Goal: Task Accomplishment & Management: Manage account settings

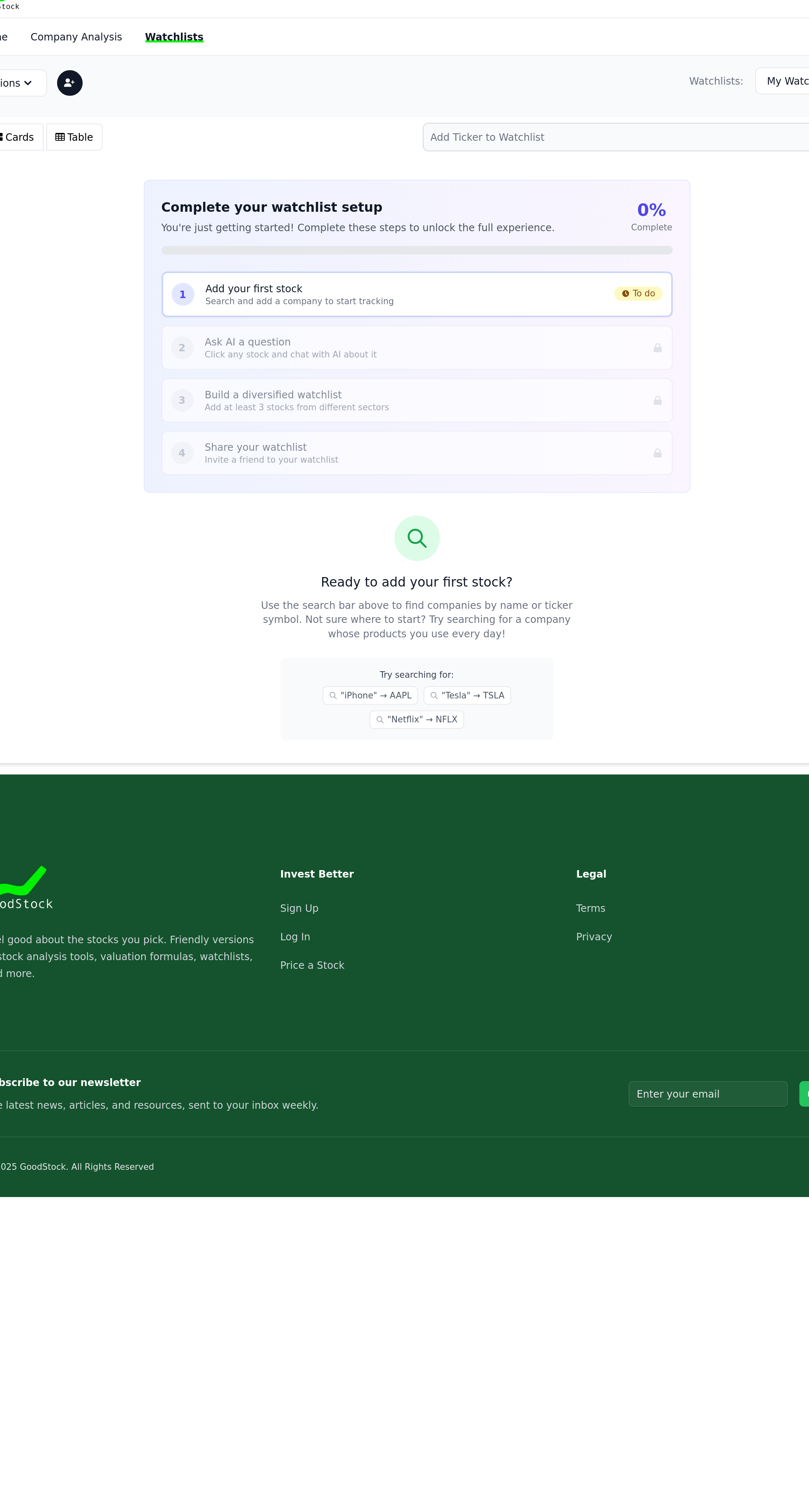
click at [352, 183] on p "Add your first stock" at bounding box center [397, 182] width 231 height 8
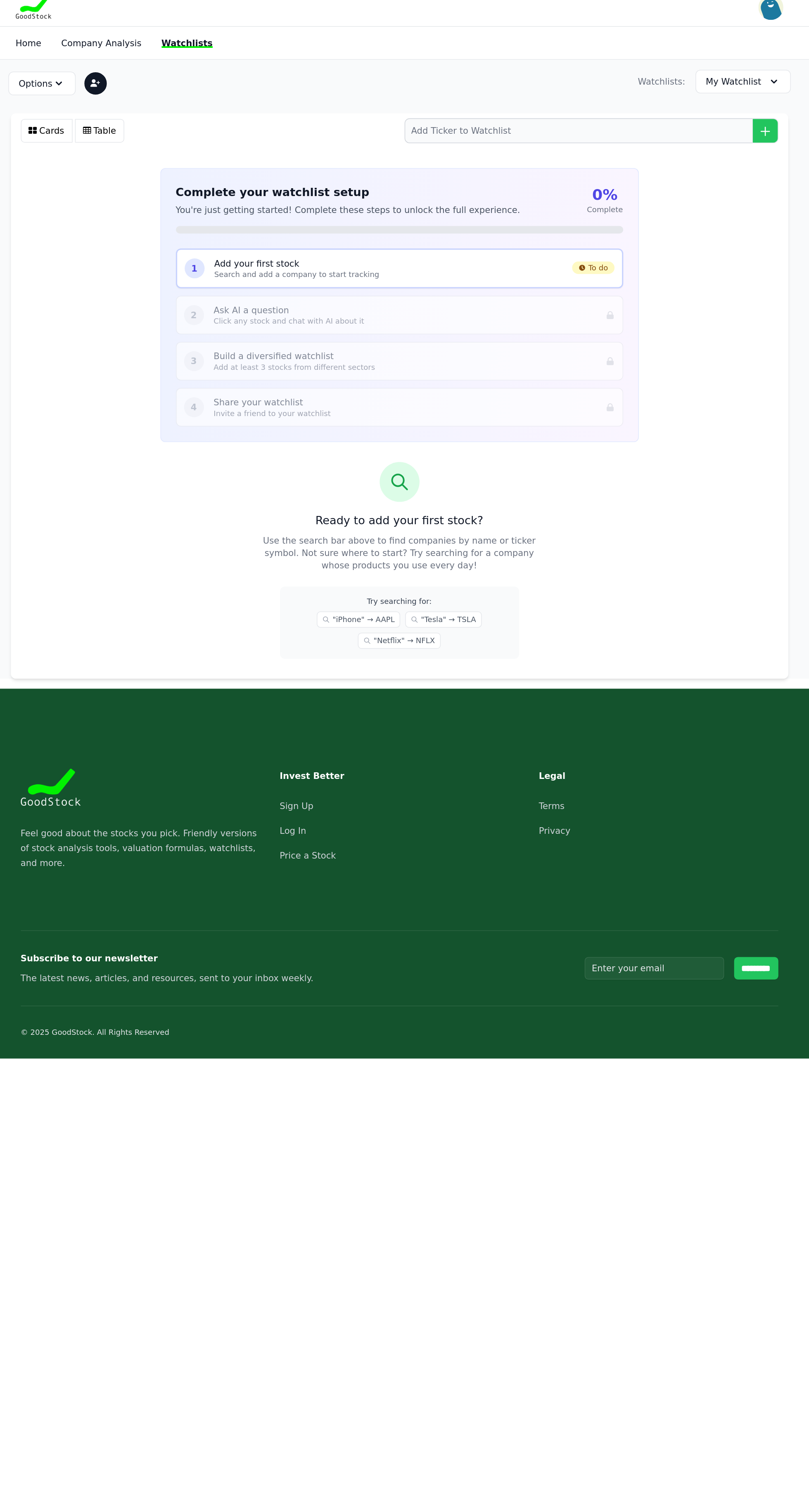
click at [649, 20] on div "Open user menu PHILEMON DANAZUMI donaldduck566edr7@gmail.com Upgrade to Pro $ 9…" at bounding box center [650, 12] width 16 height 16
click at [214, 35] on link "Company Analysis" at bounding box center [207, 36] width 53 height 6
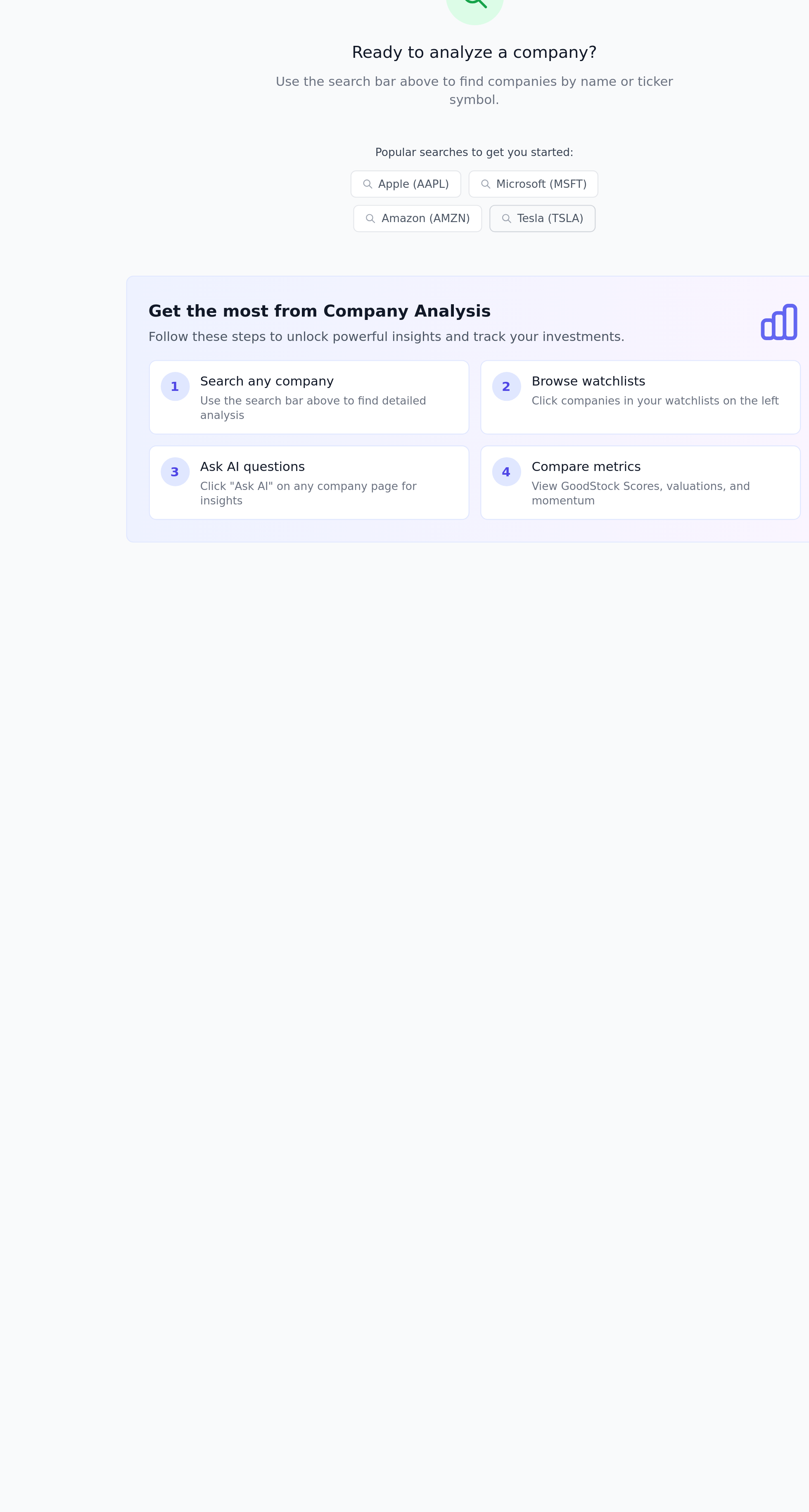
click at [490, 197] on link "Tesla (TSLA)" at bounding box center [514, 202] width 48 height 12
click at [490, 196] on link "Tesla (TSLA)" at bounding box center [514, 202] width 48 height 12
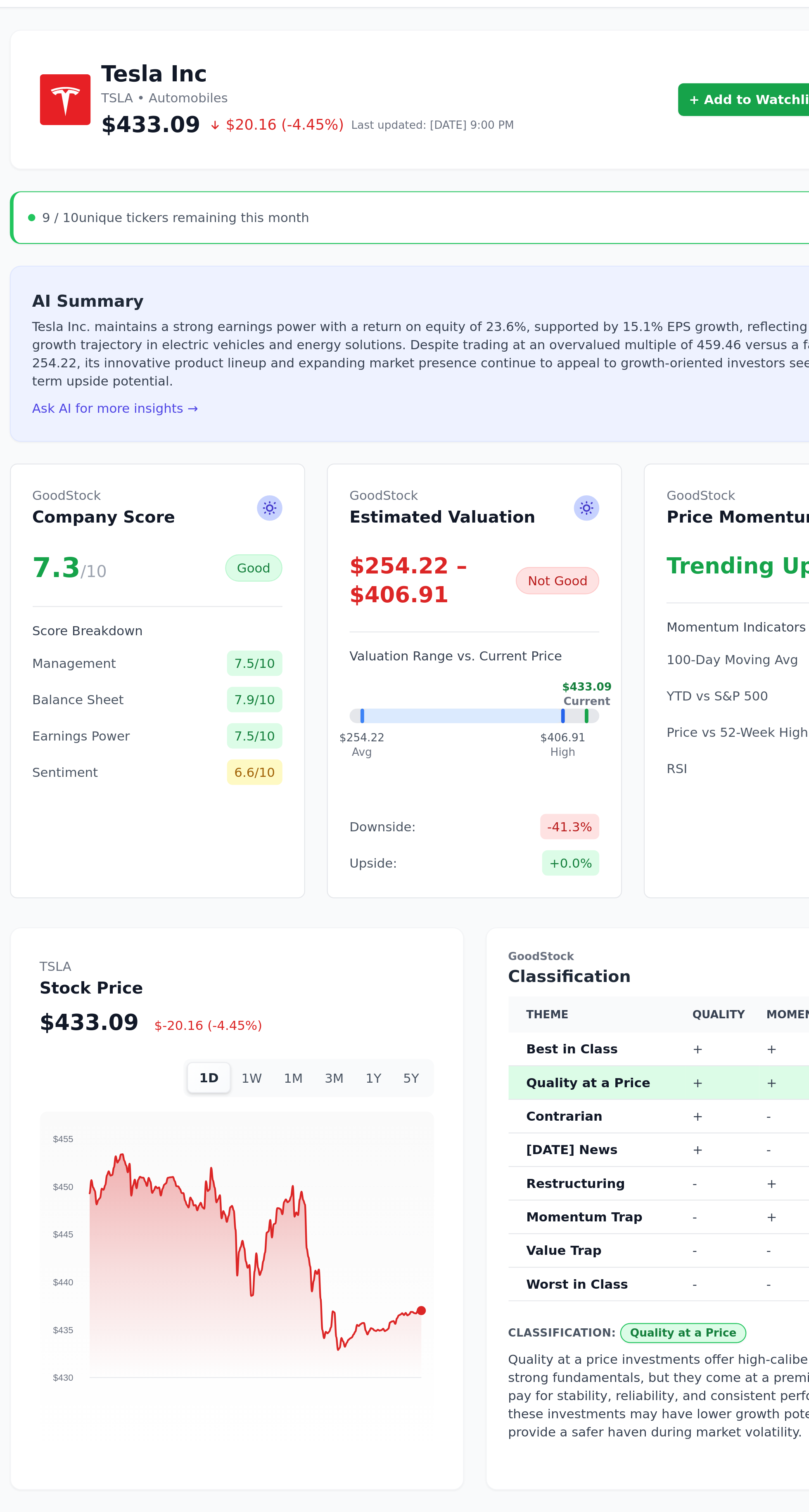
click at [490, 191] on div "9 / 10 unique tickers remaining this month Upgrade" at bounding box center [484, 201] width 423 height 24
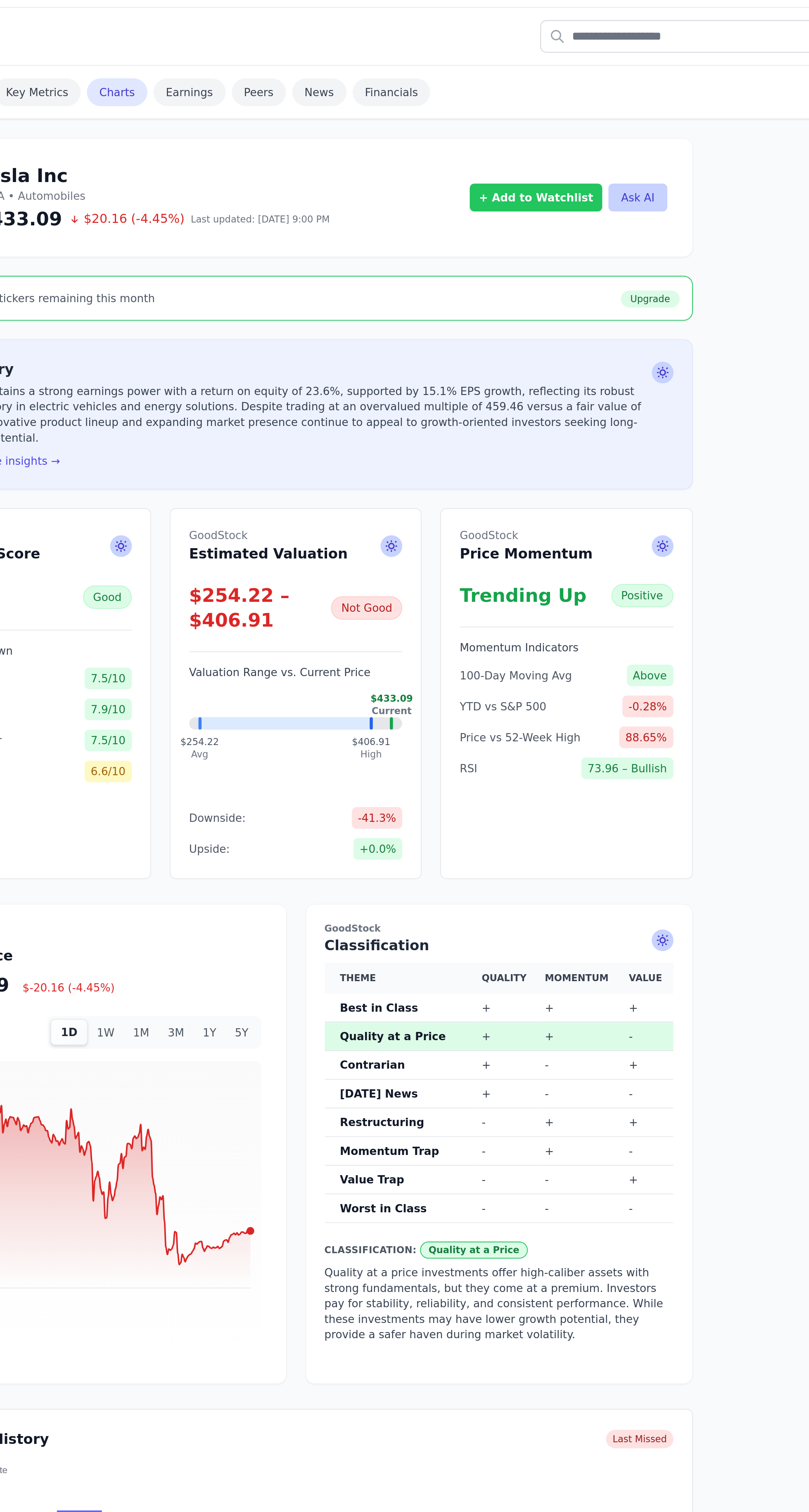
click at [621, 151] on button "+ Add to Watchlist" at bounding box center [612, 148] width 71 height 15
click at [669, 188] on div "0 stocks" at bounding box center [626, 191] width 85 height 6
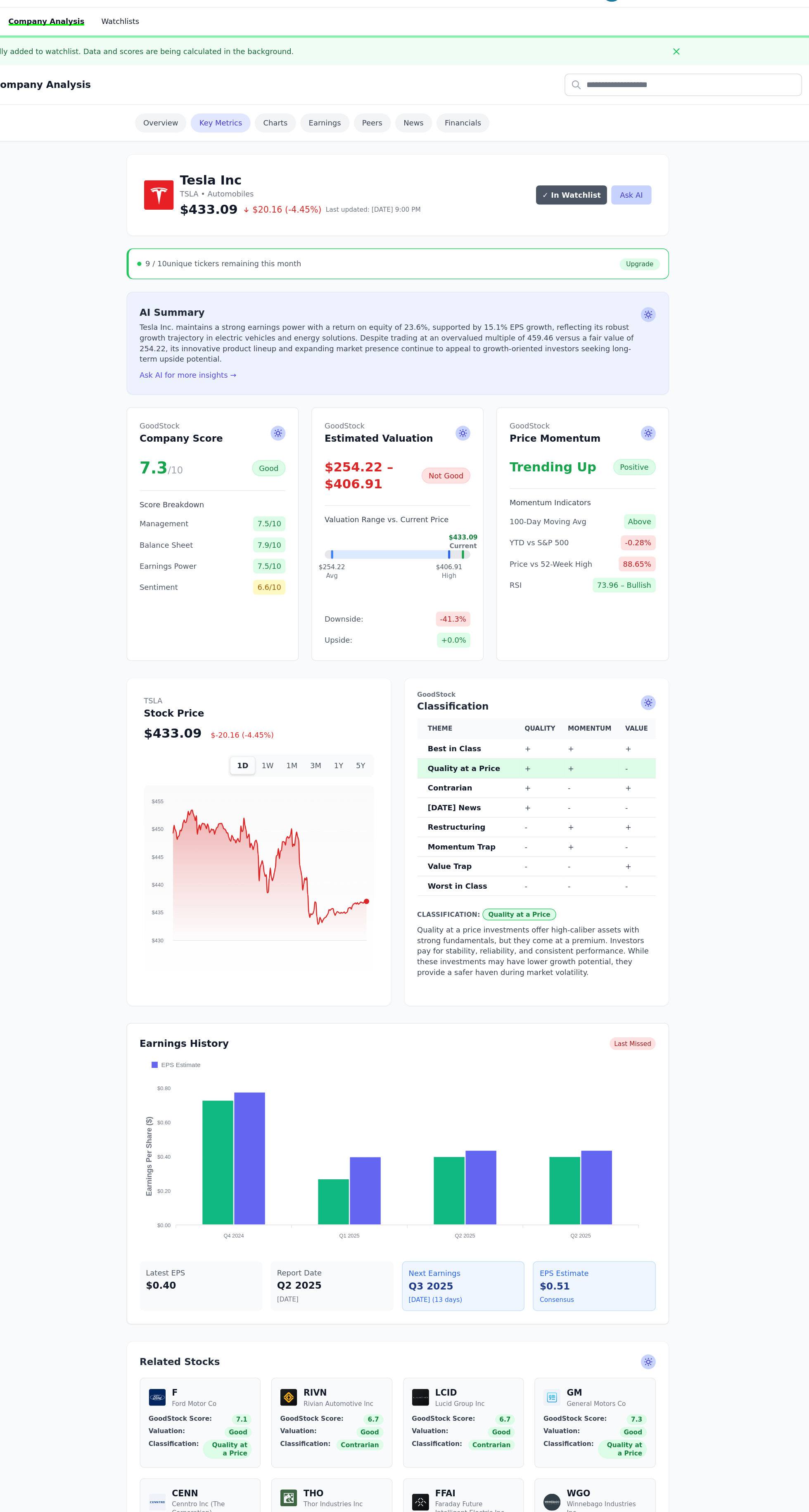
scroll to position [2, 0]
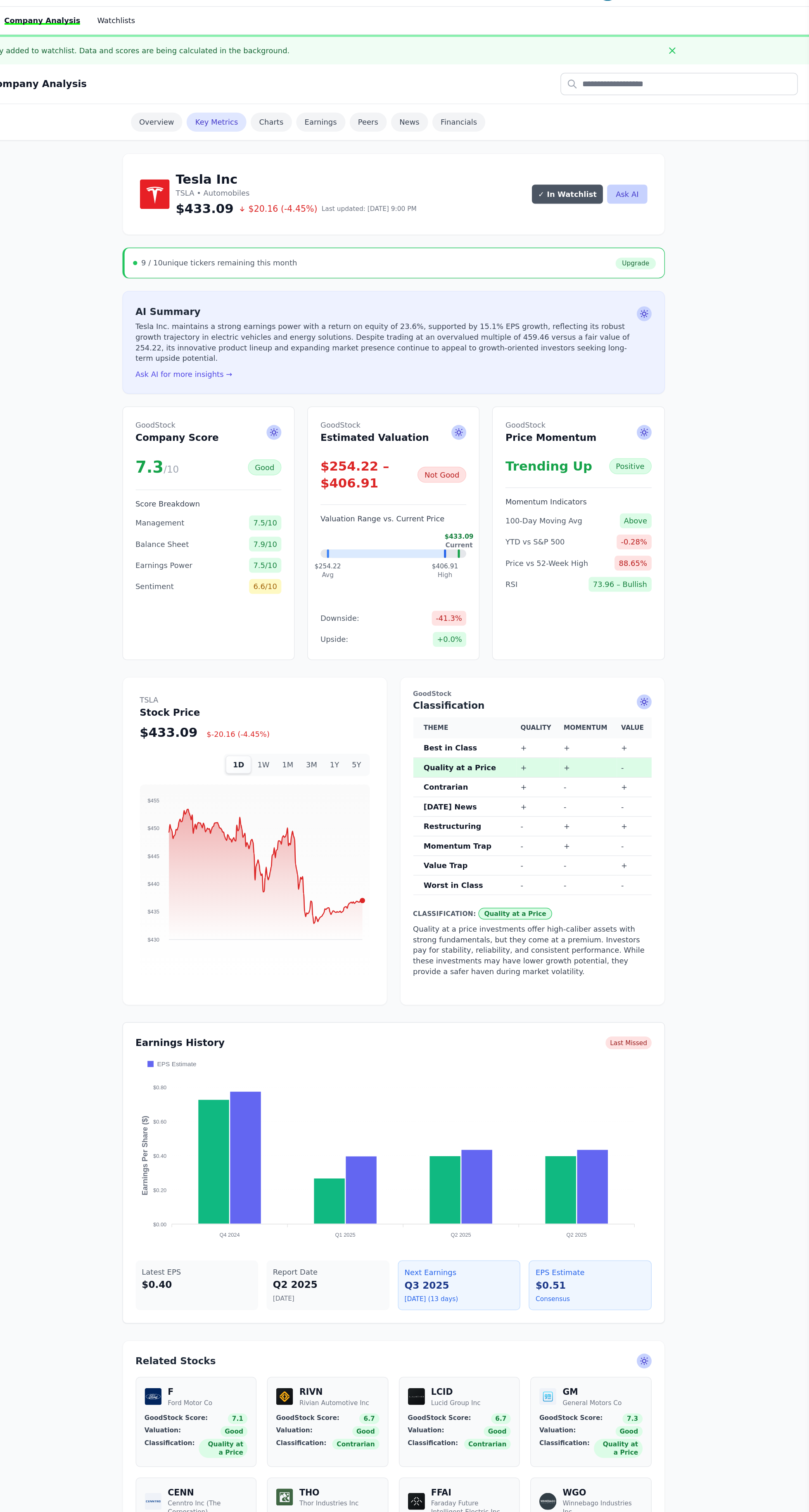
click at [709, 225] on div "Tesla Inc TSLA • Automobiles $433.09 $20.16 (-4.45%) Last updated: Oct 7, 9:00 …" at bounding box center [484, 1419] width 650 height 2583
click at [673, 219] on link "Upgrade" at bounding box center [672, 222] width 31 height 9
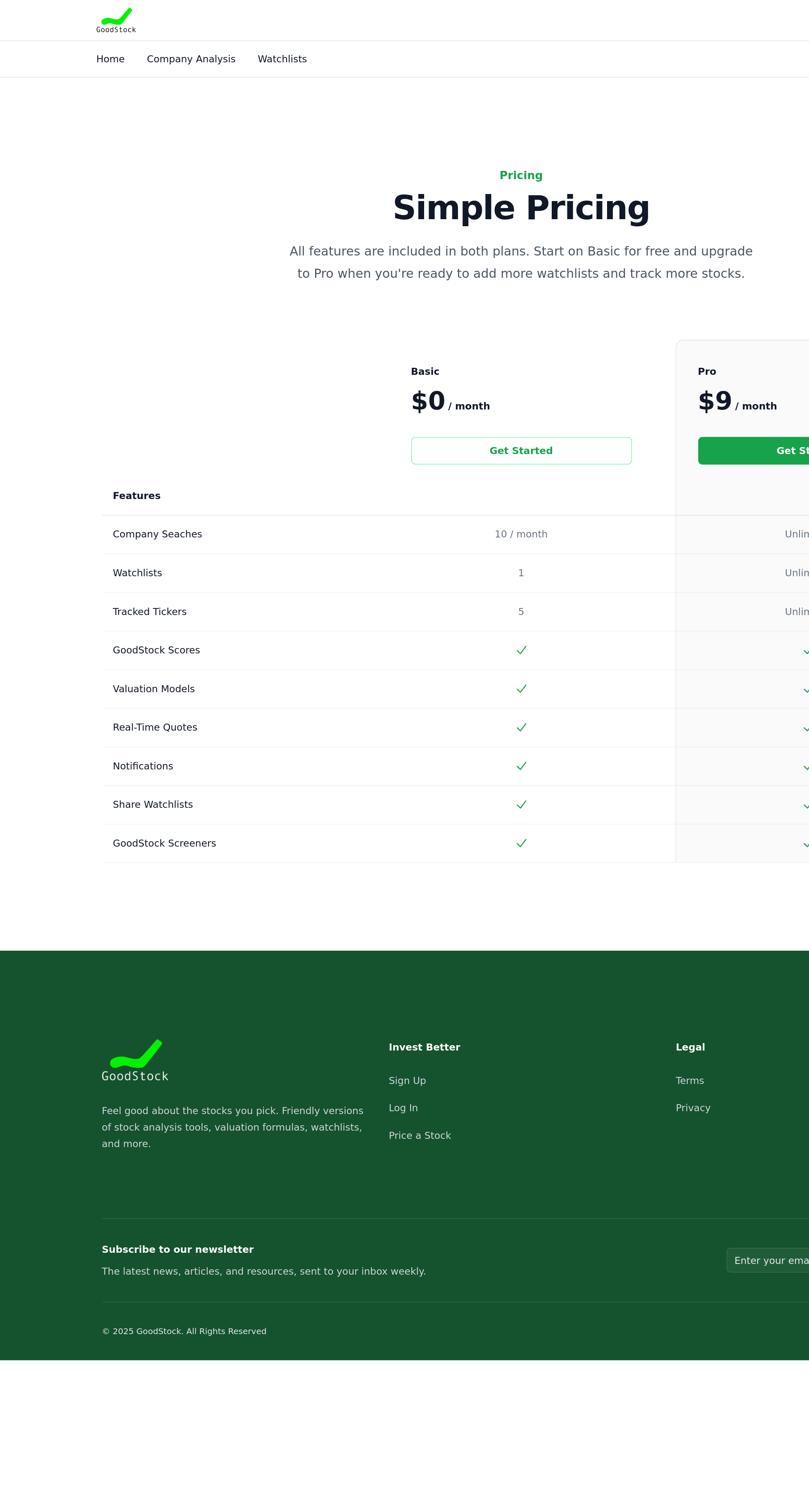
click at [413, 273] on link "Get Started" at bounding box center [404, 271] width 132 height 16
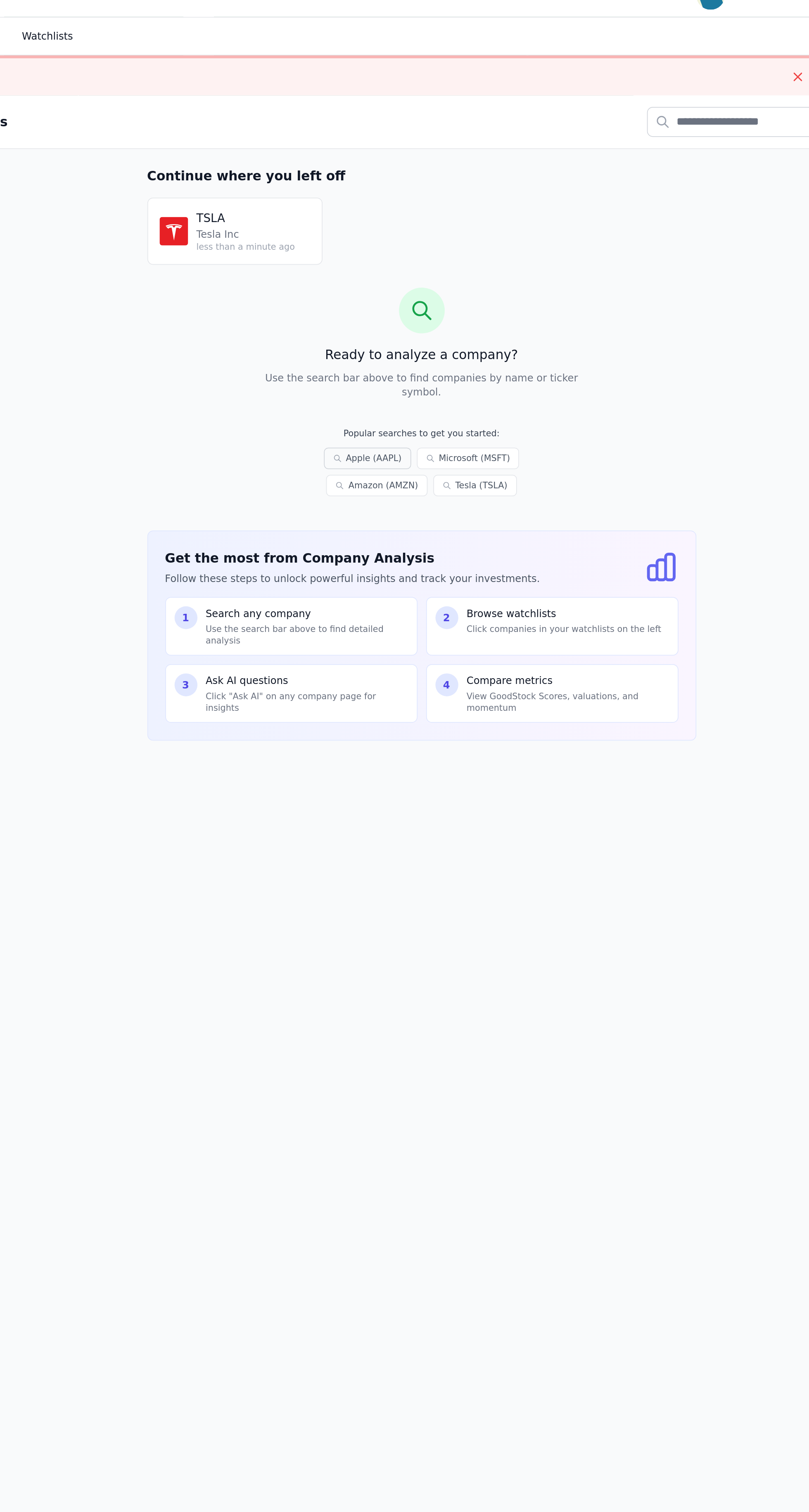
click at [427, 274] on link "Apple (AAPL)" at bounding box center [453, 279] width 50 height 12
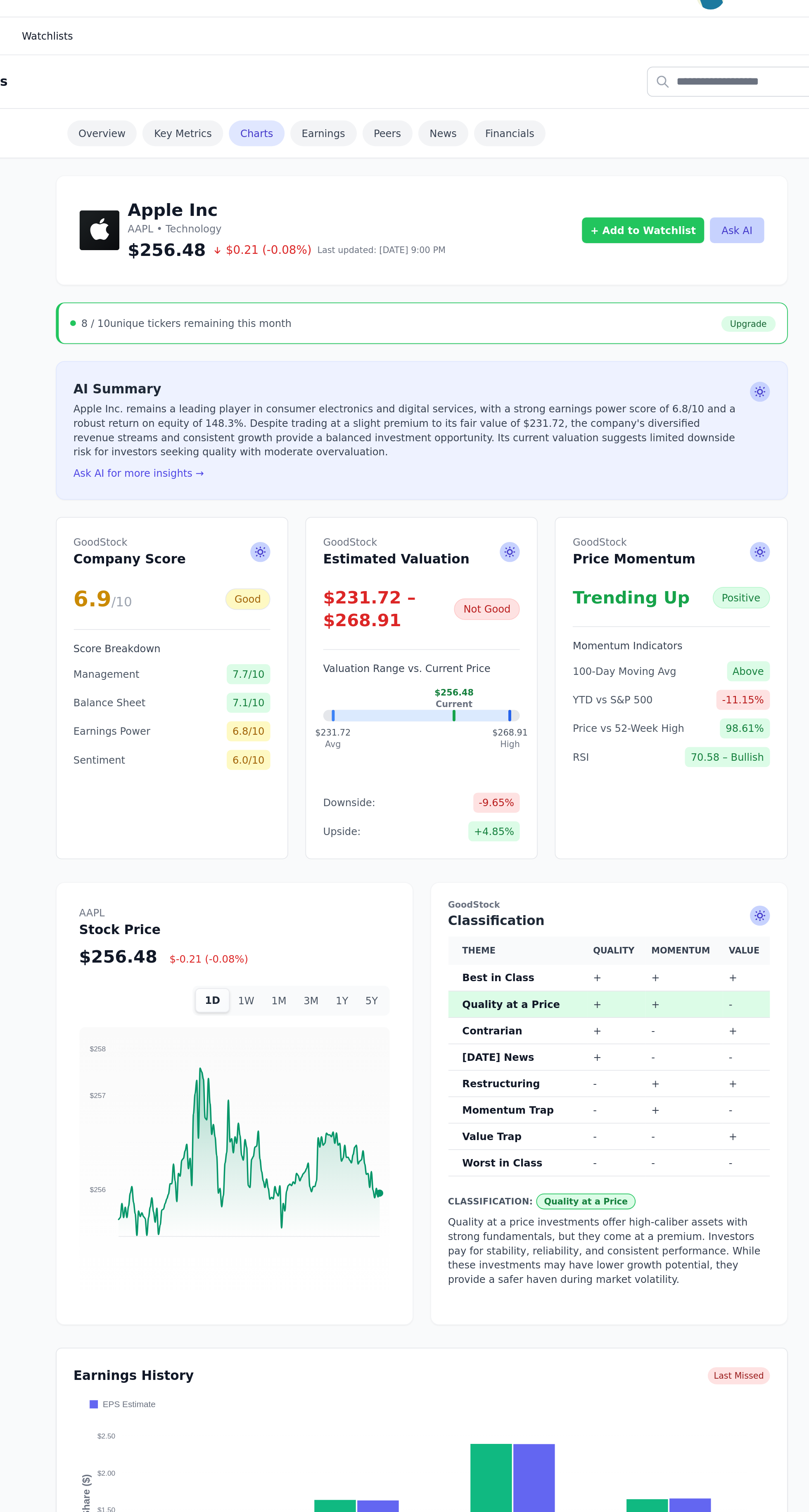
click at [619, 143] on button "+ Add to Watchlist" at bounding box center [612, 148] width 71 height 15
click at [648, 190] on div "1 stock" at bounding box center [626, 191] width 85 height 6
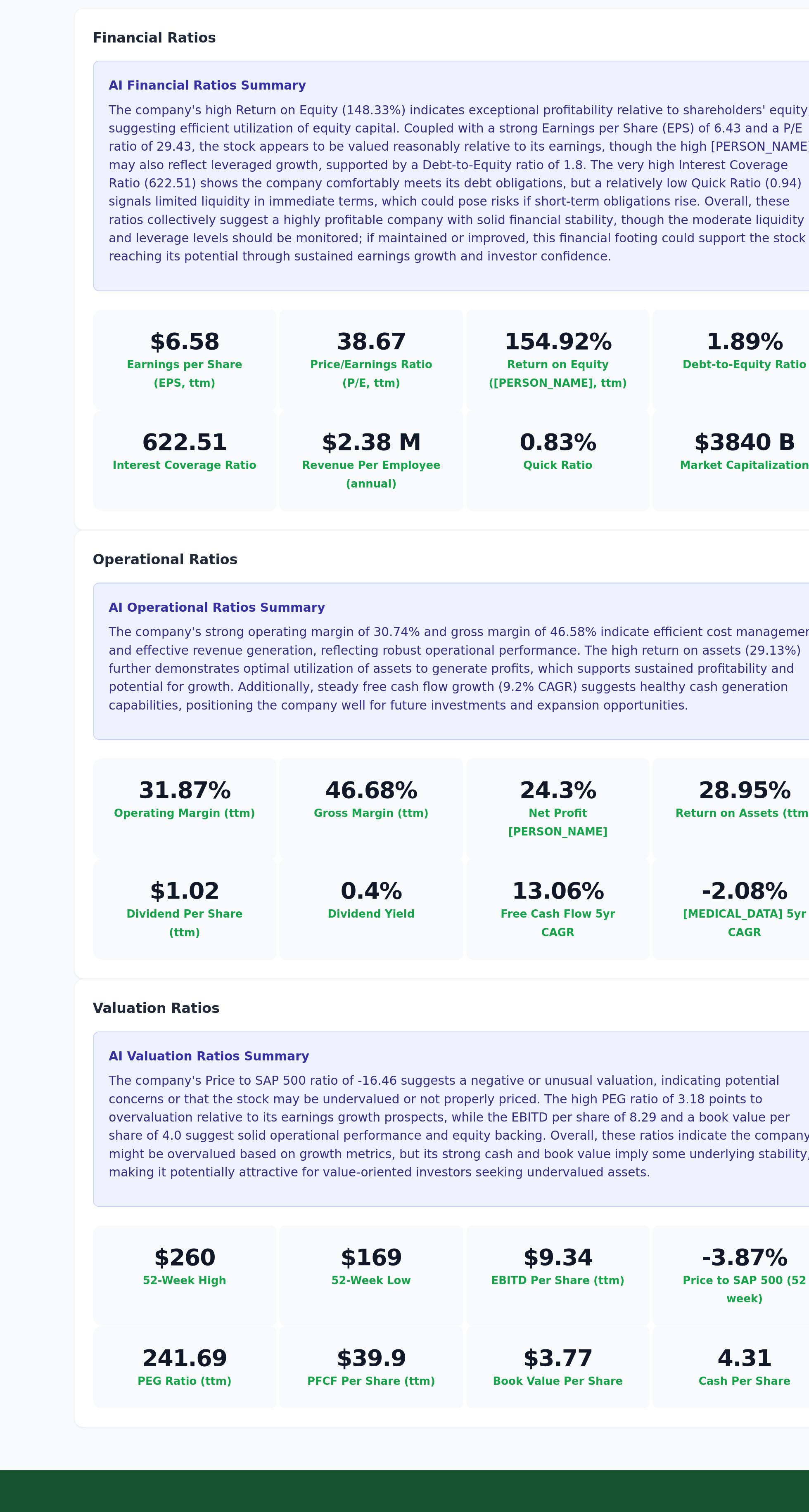
scroll to position [1346, 0]
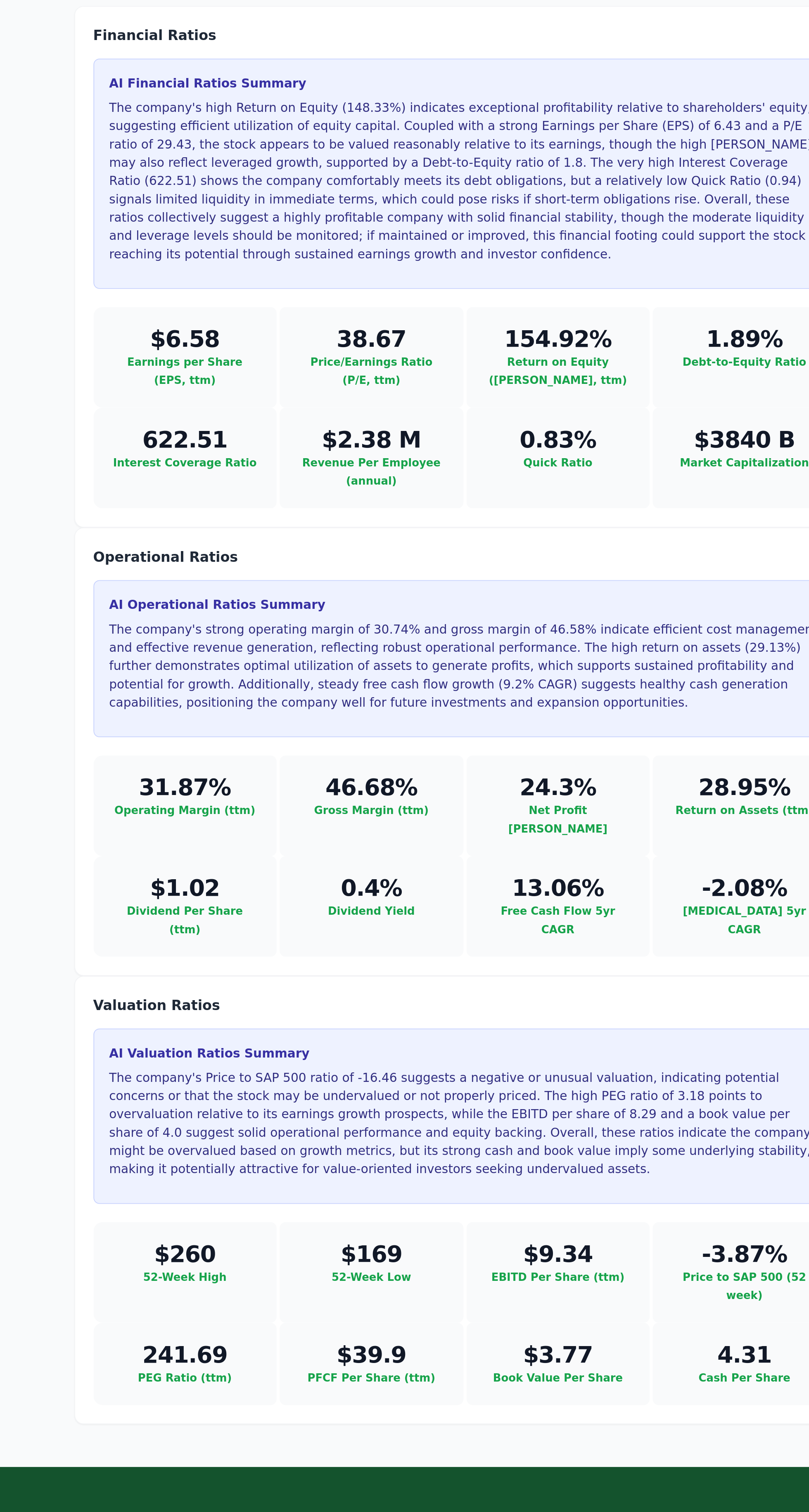
click at [336, 1483] on link "Sign Up" at bounding box center [336, 1486] width 22 height 6
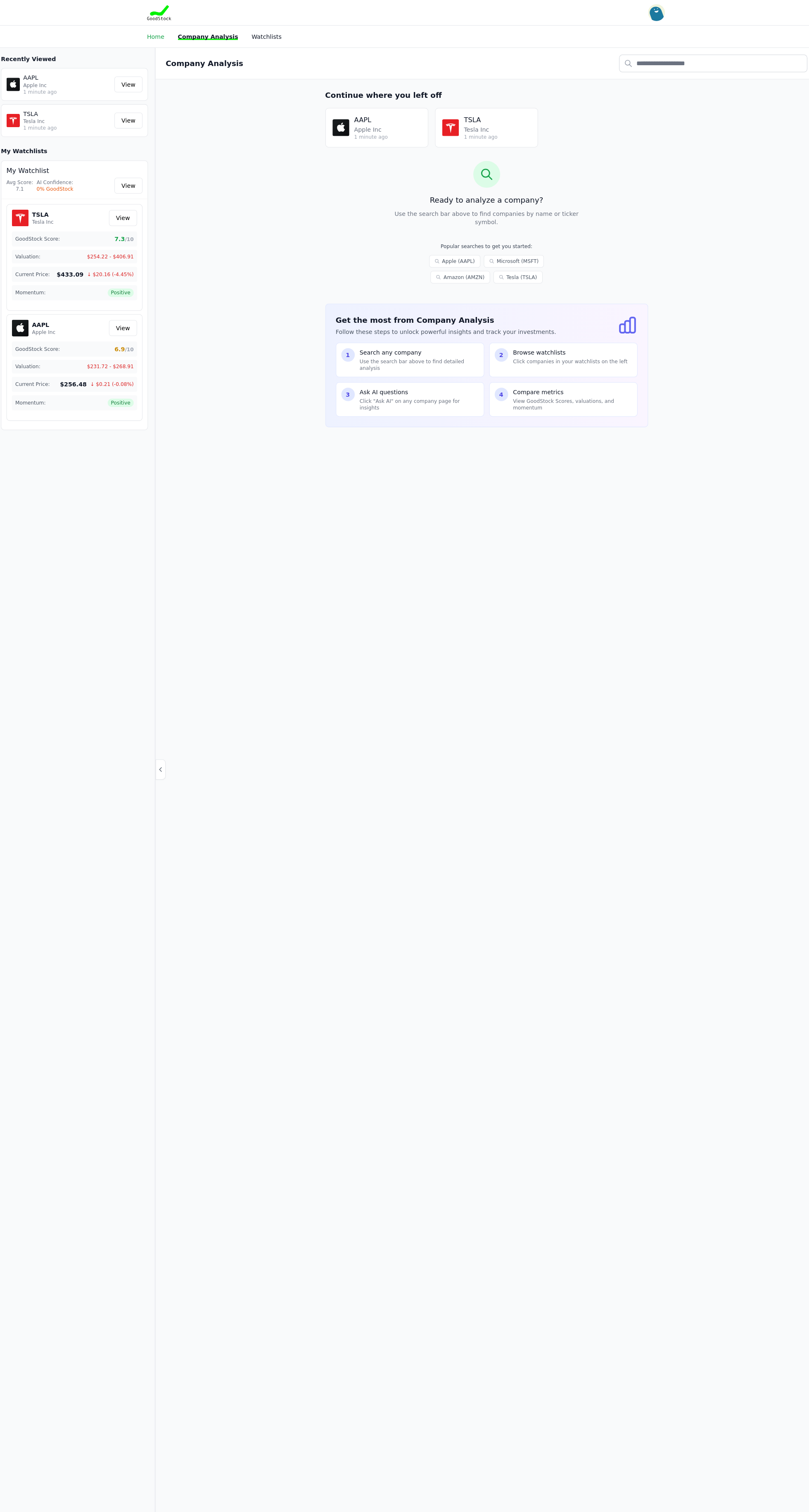
click at [158, 35] on link "Home" at bounding box center [159, 36] width 17 height 6
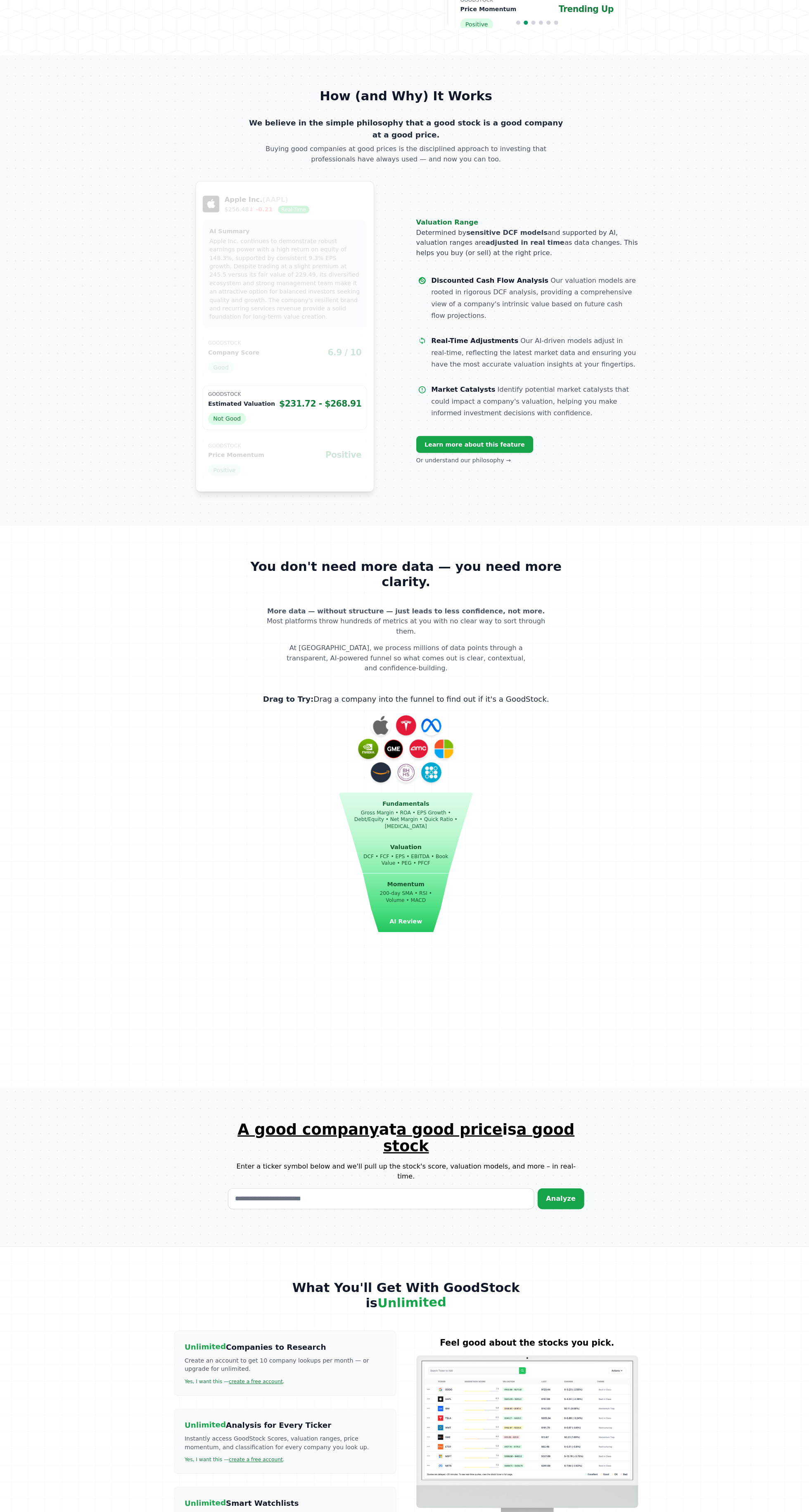
scroll to position [323, 0]
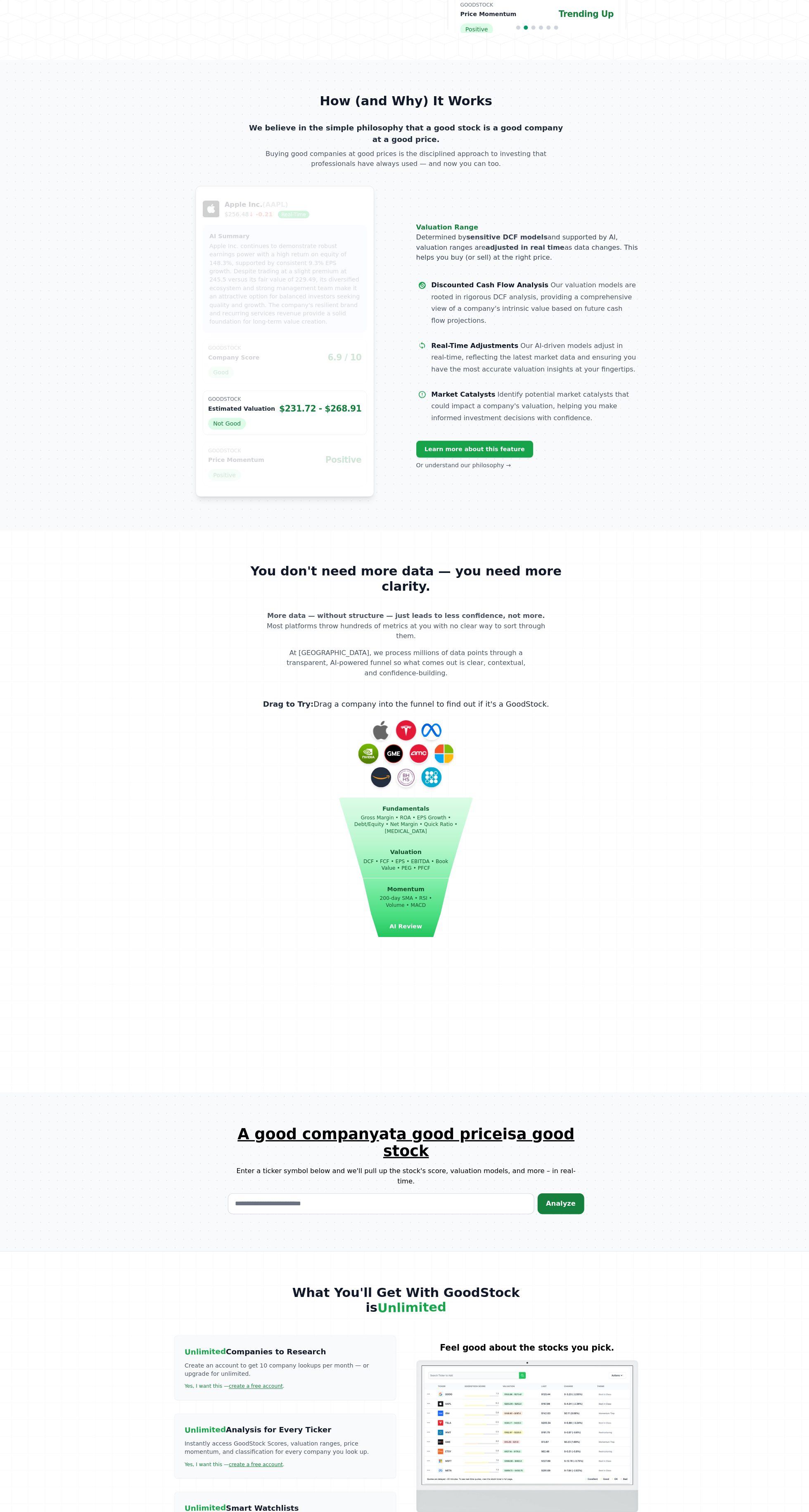
click at [569, 1200] on span "Analyze" at bounding box center [557, 1203] width 29 height 8
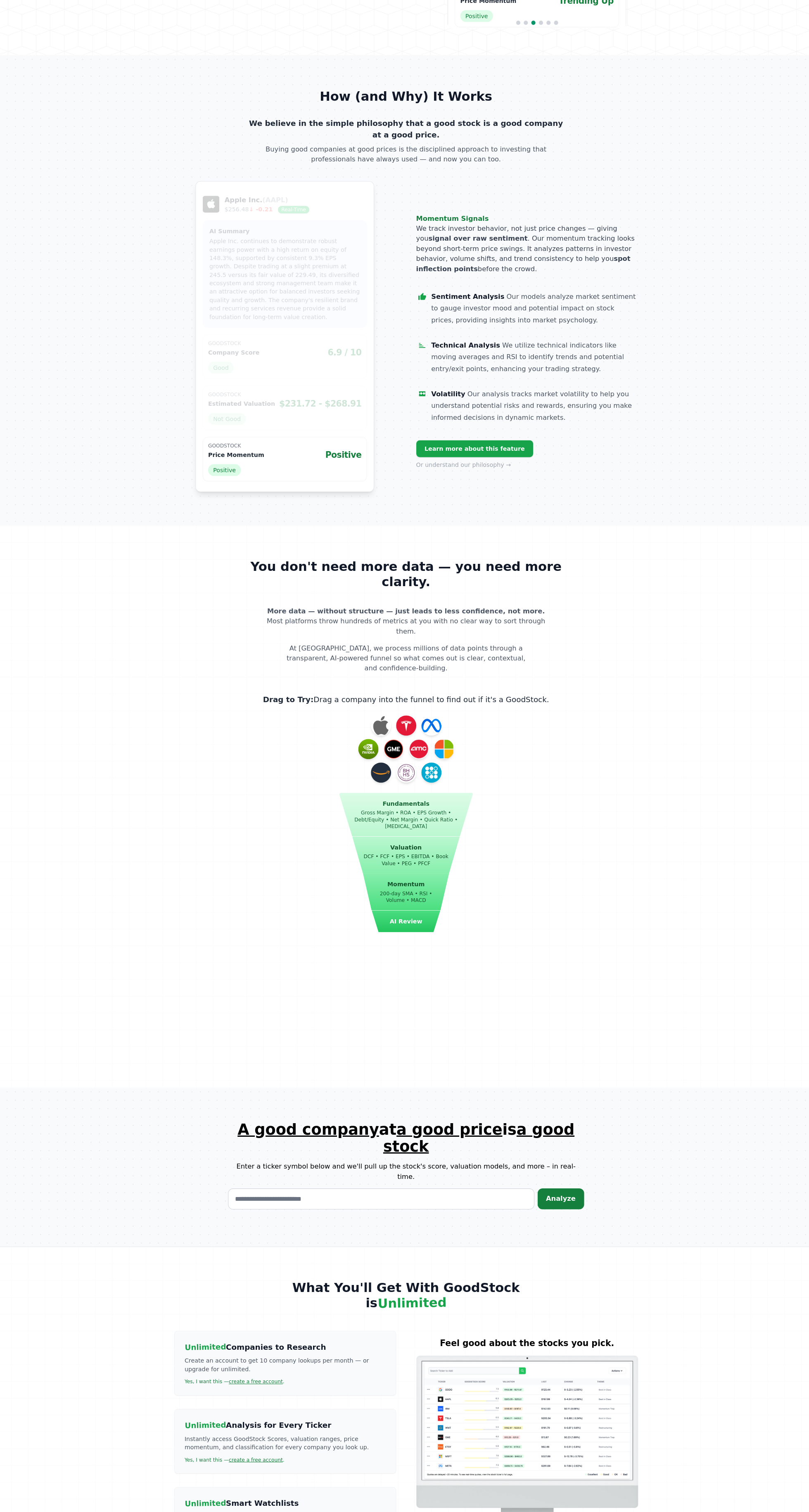
click at [571, 1195] on span "Analyze" at bounding box center [557, 1199] width 29 height 8
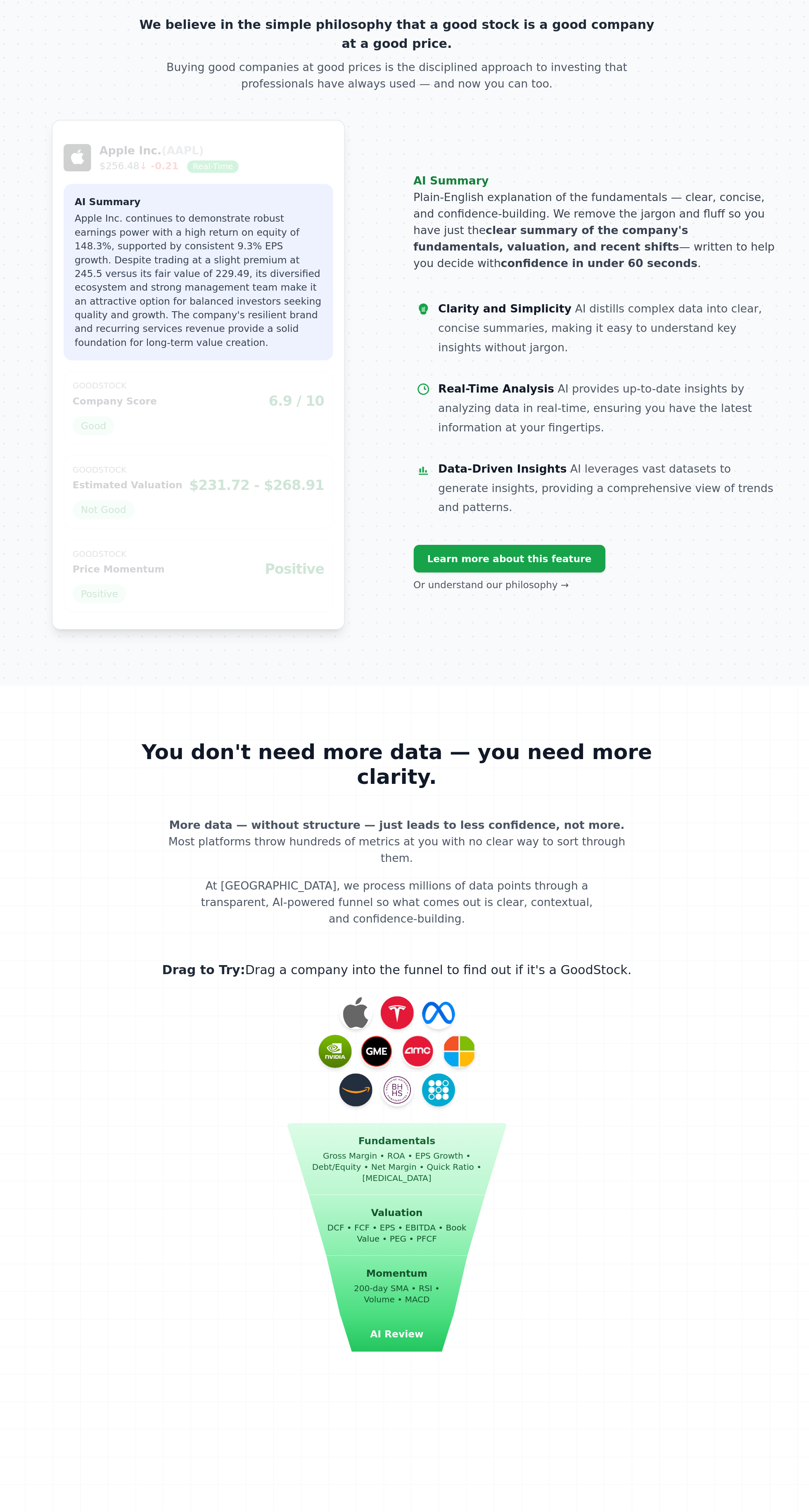
scroll to position [307, 0]
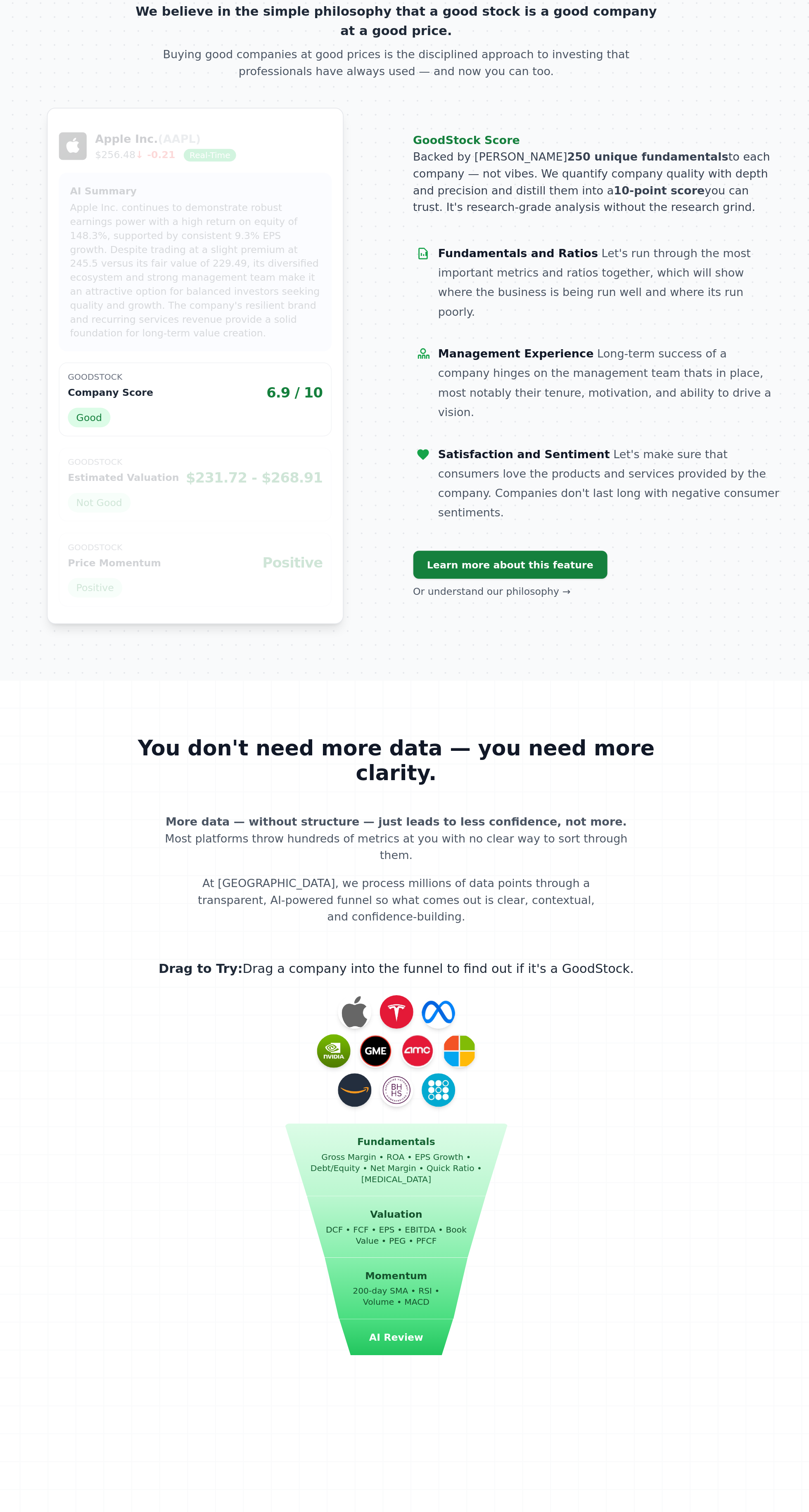
click at [479, 465] on link "Learn more about this feature" at bounding box center [472, 474] width 115 height 16
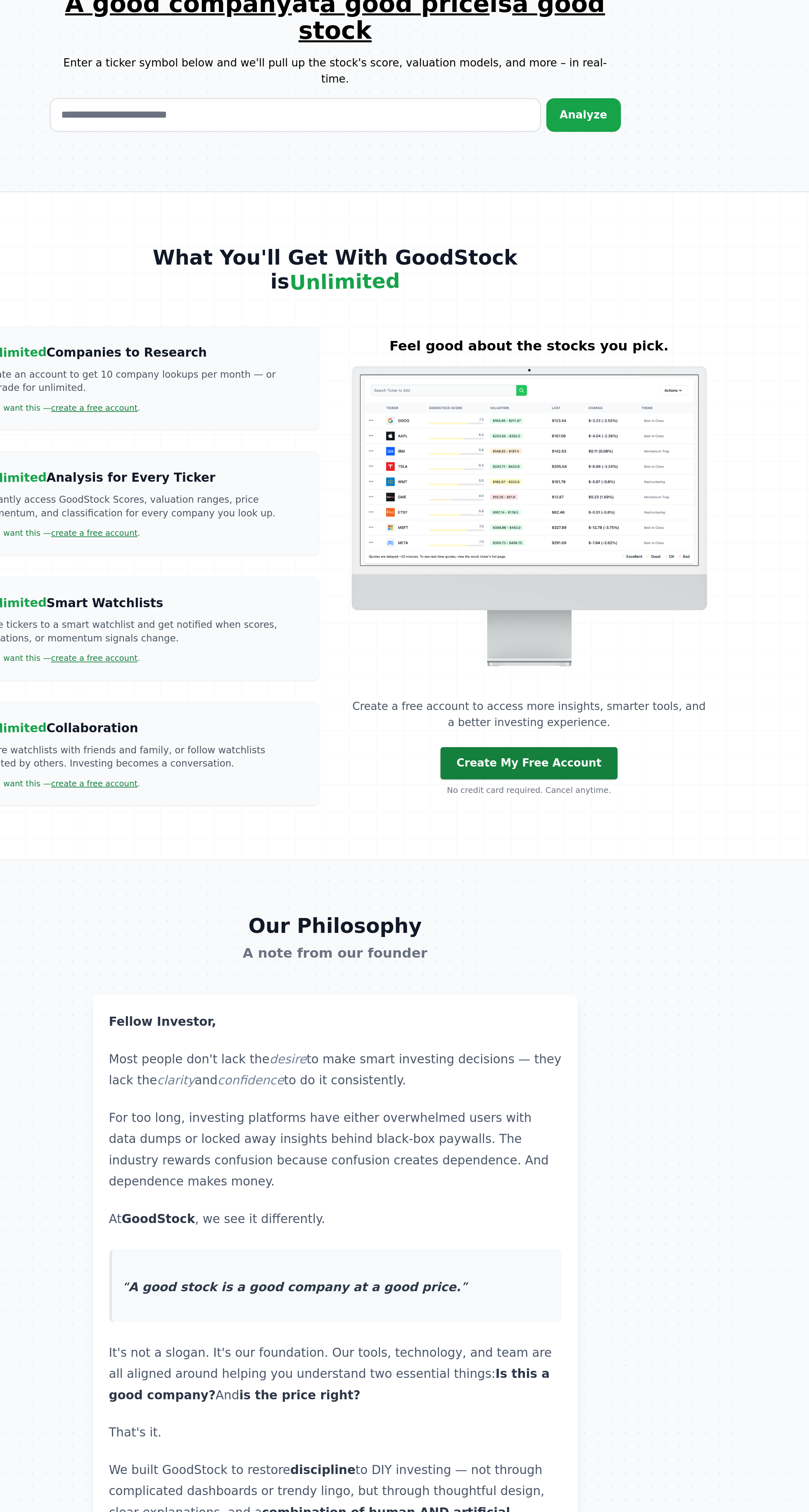
click at [542, 1043] on link "Create My Free Account" at bounding box center [523, 1053] width 109 height 20
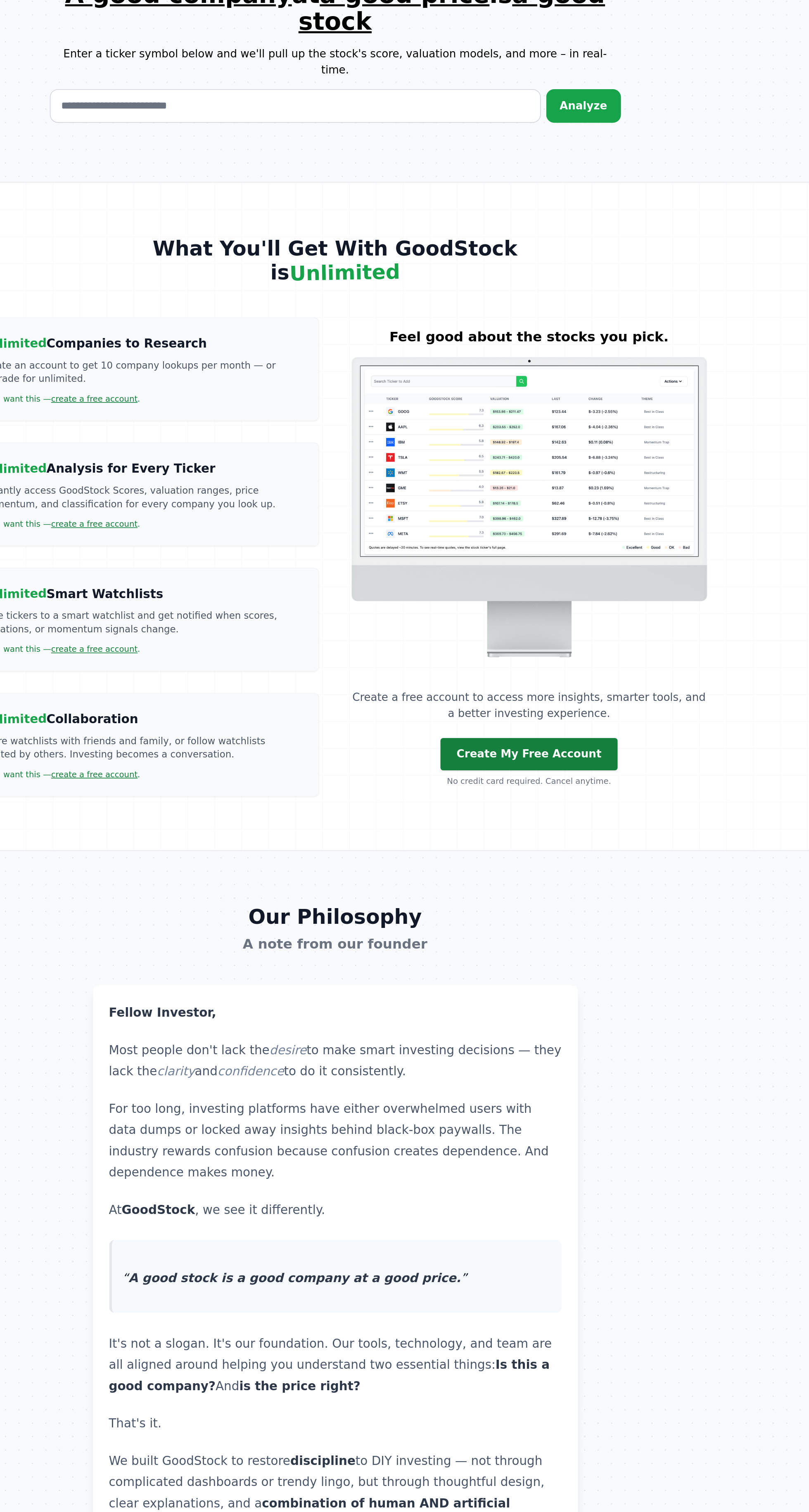
scroll to position [869, 0]
click at [523, 1037] on link "Create My Free Account" at bounding box center [523, 1047] width 109 height 20
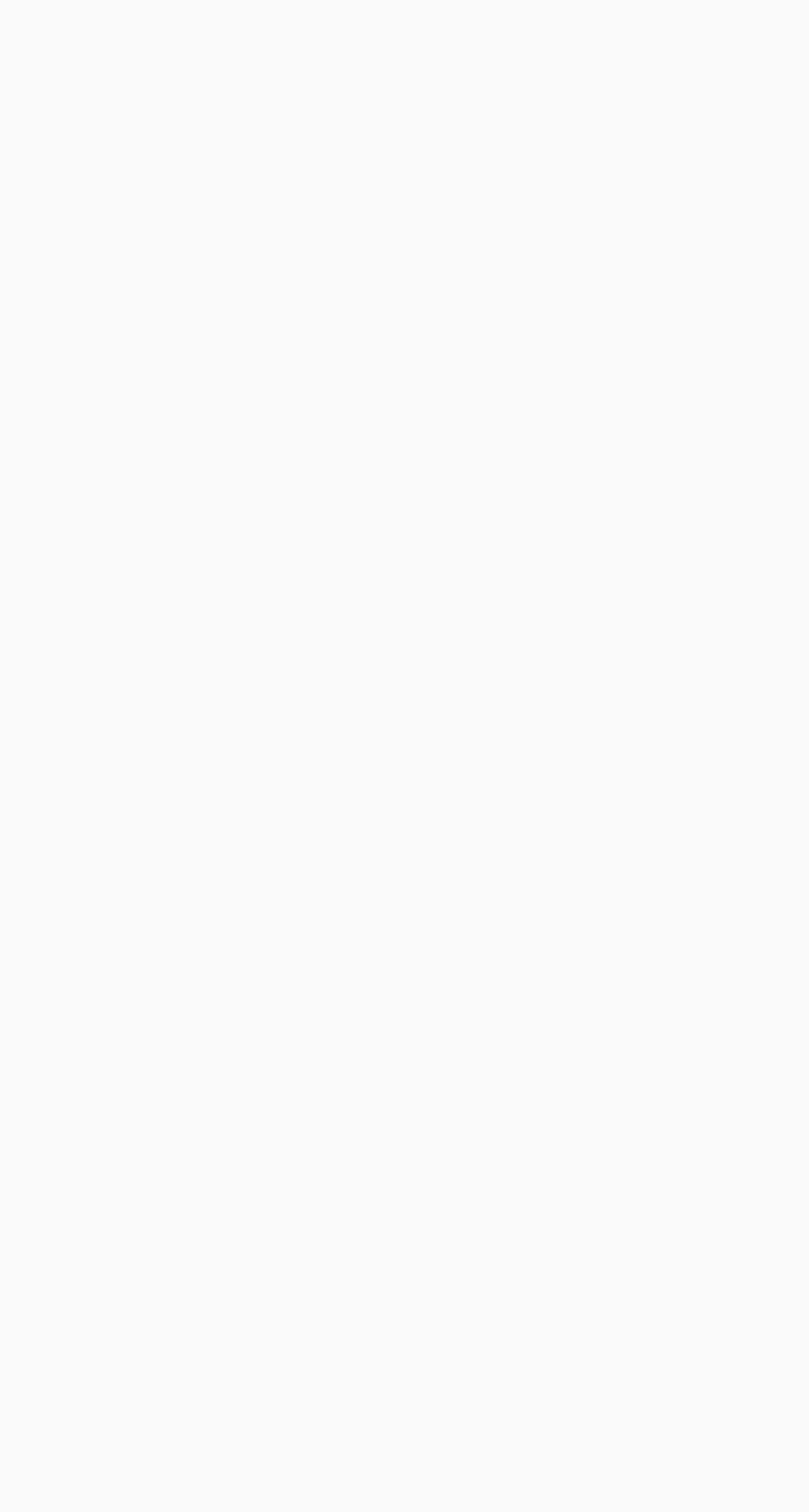
click at [523, 962] on main "My Watchlists Recently Viewed AAPL Apple Inc 1 minute ago View TSLA Tesla Inc 2…" at bounding box center [484, 826] width 650 height 1512
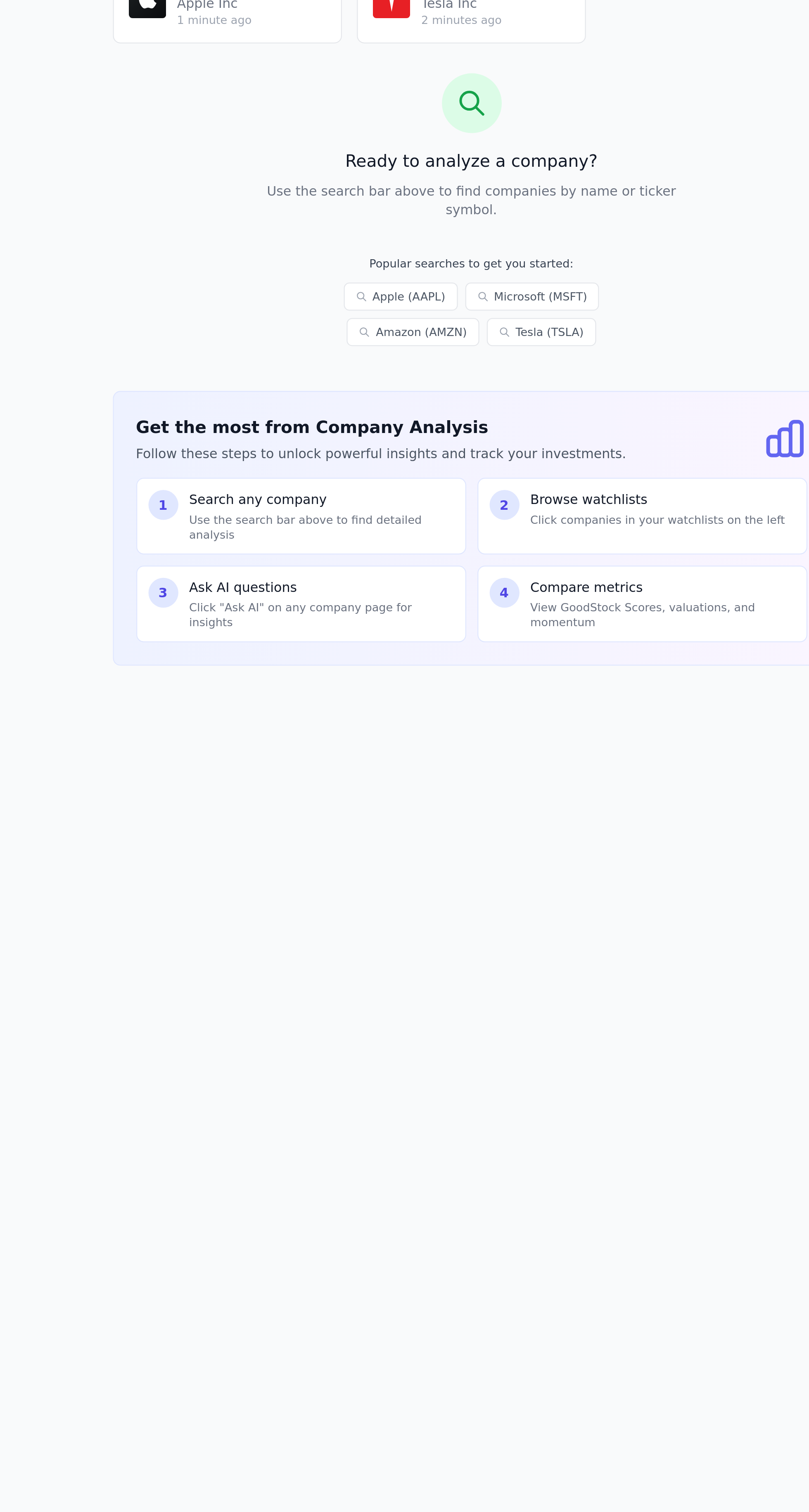
scroll to position [11, 0]
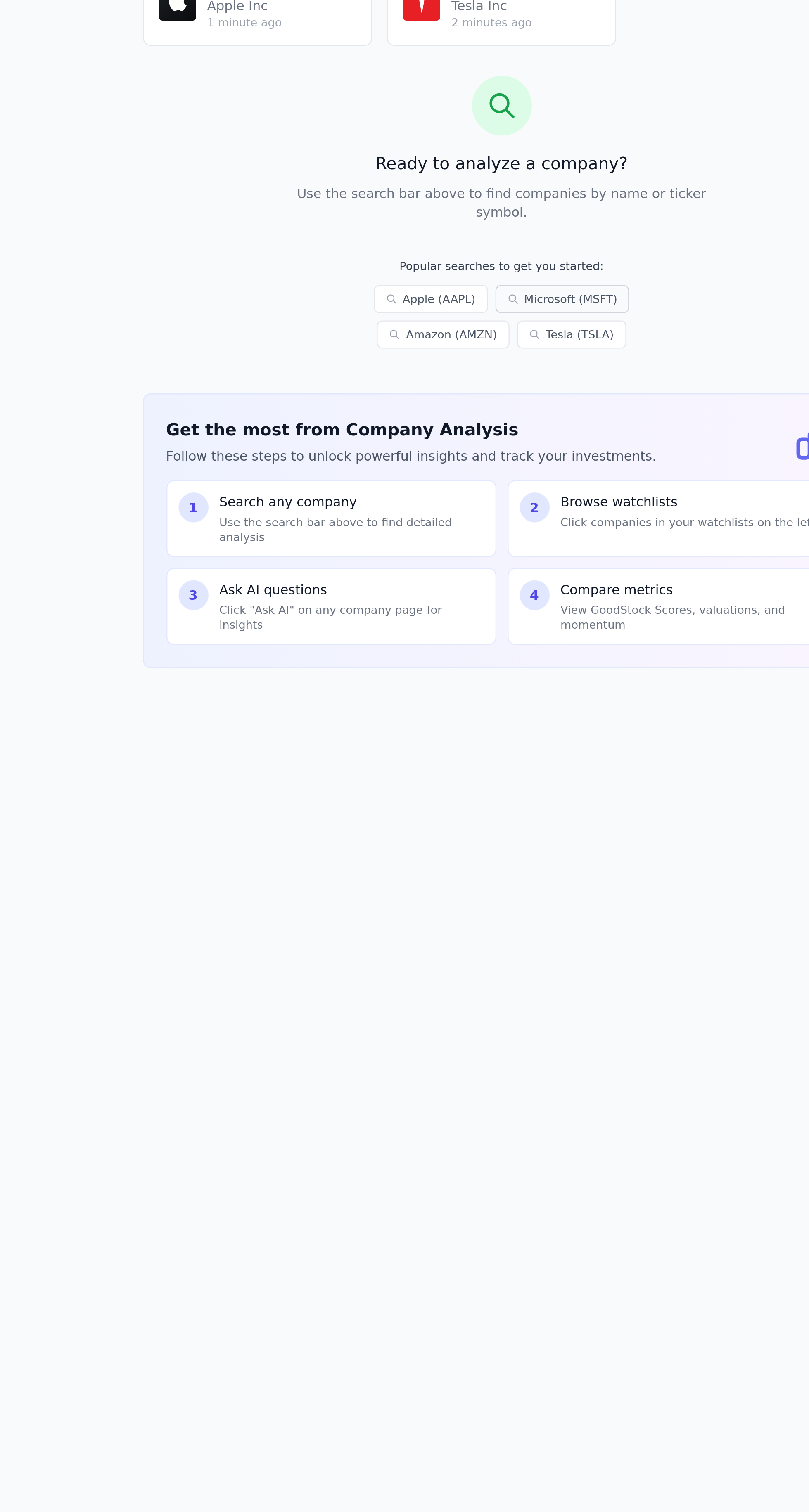
click at [494, 263] on link "Microsoft (MSFT)" at bounding box center [510, 269] width 59 height 12
click at [485, 263] on link "Microsoft (MSFT)" at bounding box center [510, 269] width 59 height 12
click at [482, 263] on link "Microsoft (MSFT)" at bounding box center [510, 269] width 59 height 12
click at [484, 263] on link "Microsoft (MSFT)" at bounding box center [510, 269] width 59 height 12
click at [488, 263] on link "Microsoft (MSFT)" at bounding box center [510, 269] width 59 height 12
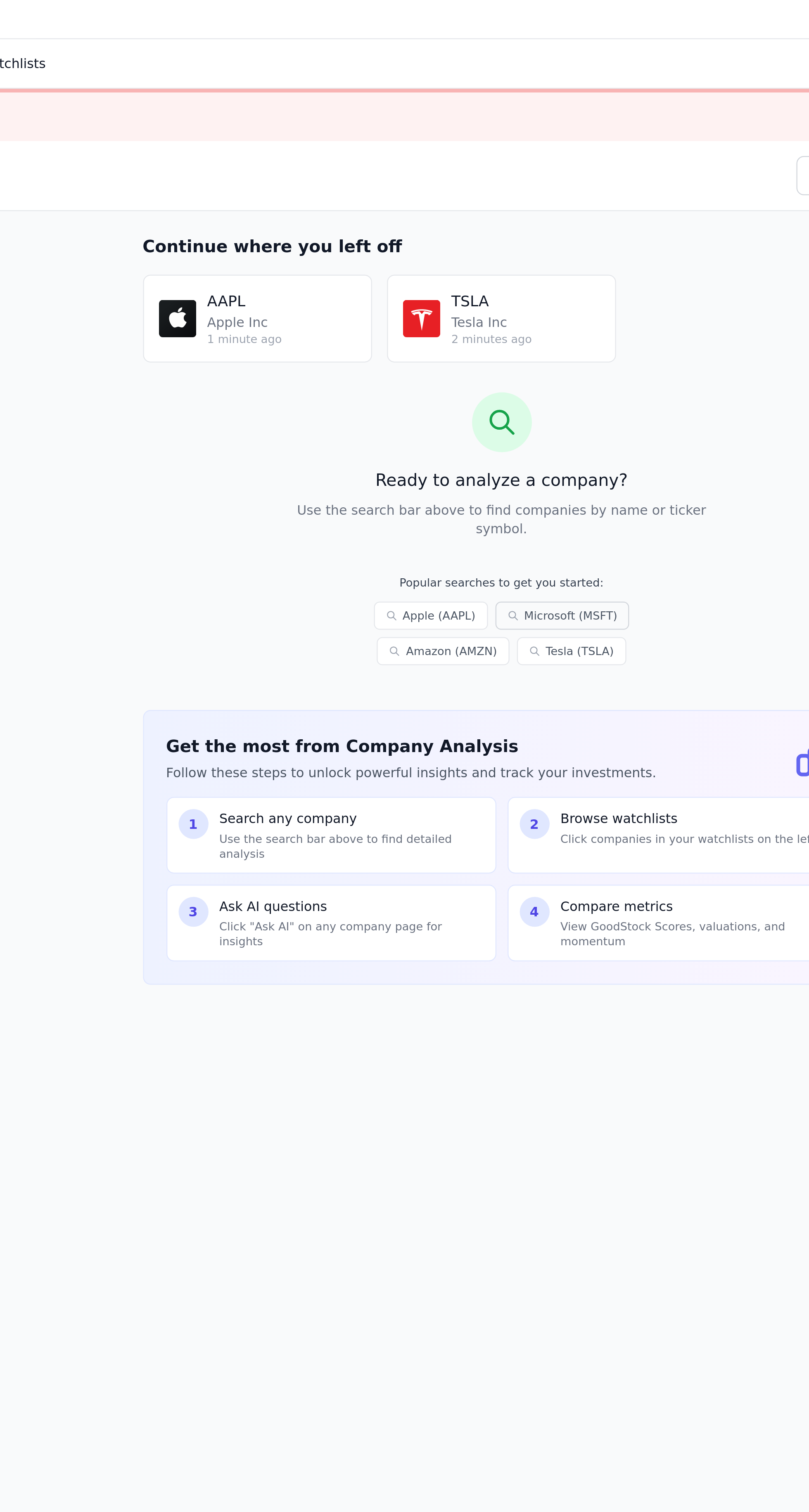
scroll to position [7, 0]
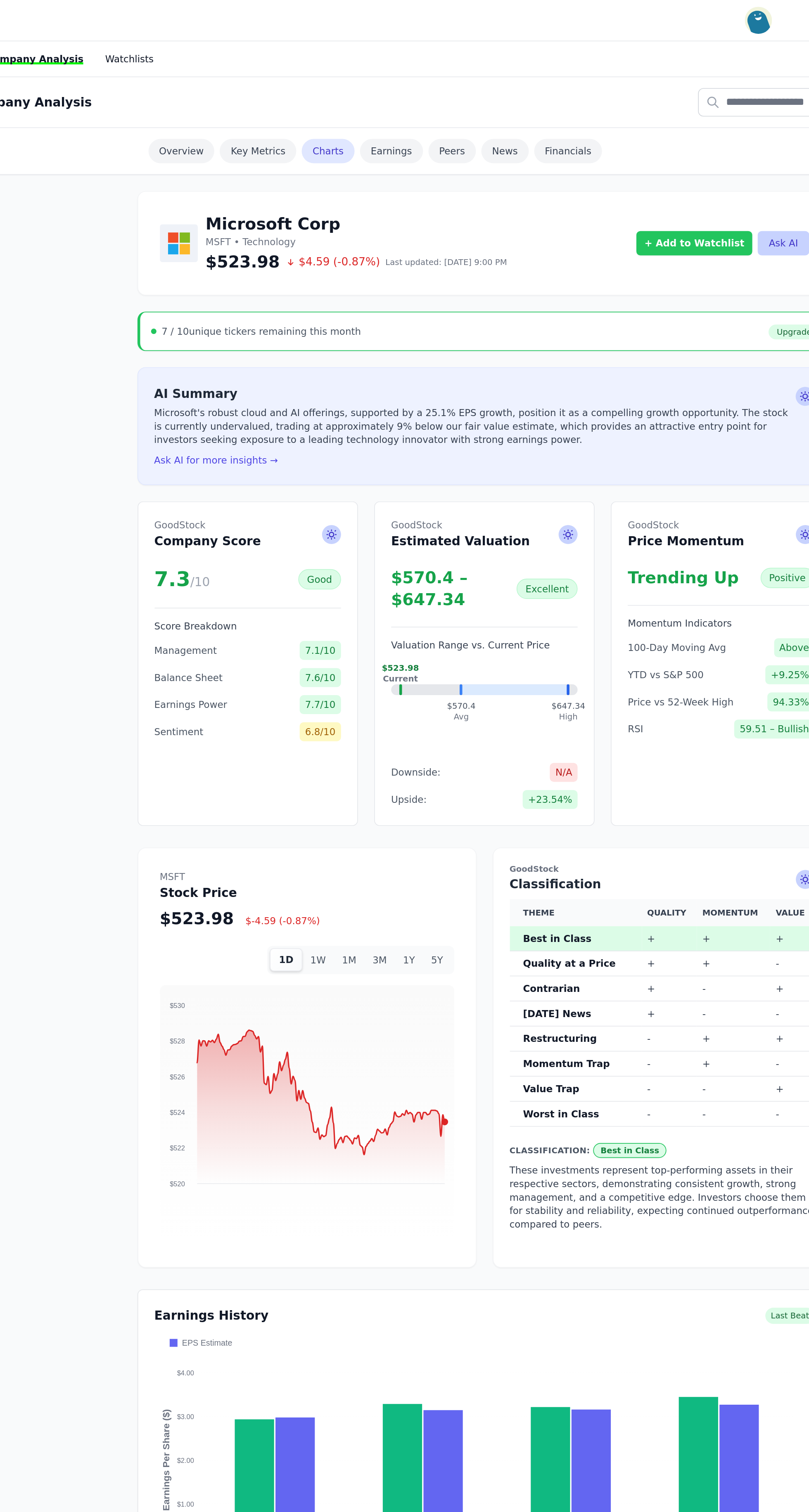
click at [596, 152] on button "+ Add to Watchlist" at bounding box center [612, 148] width 71 height 15
click at [639, 184] on div "My Watchlist" at bounding box center [626, 184] width 85 height 8
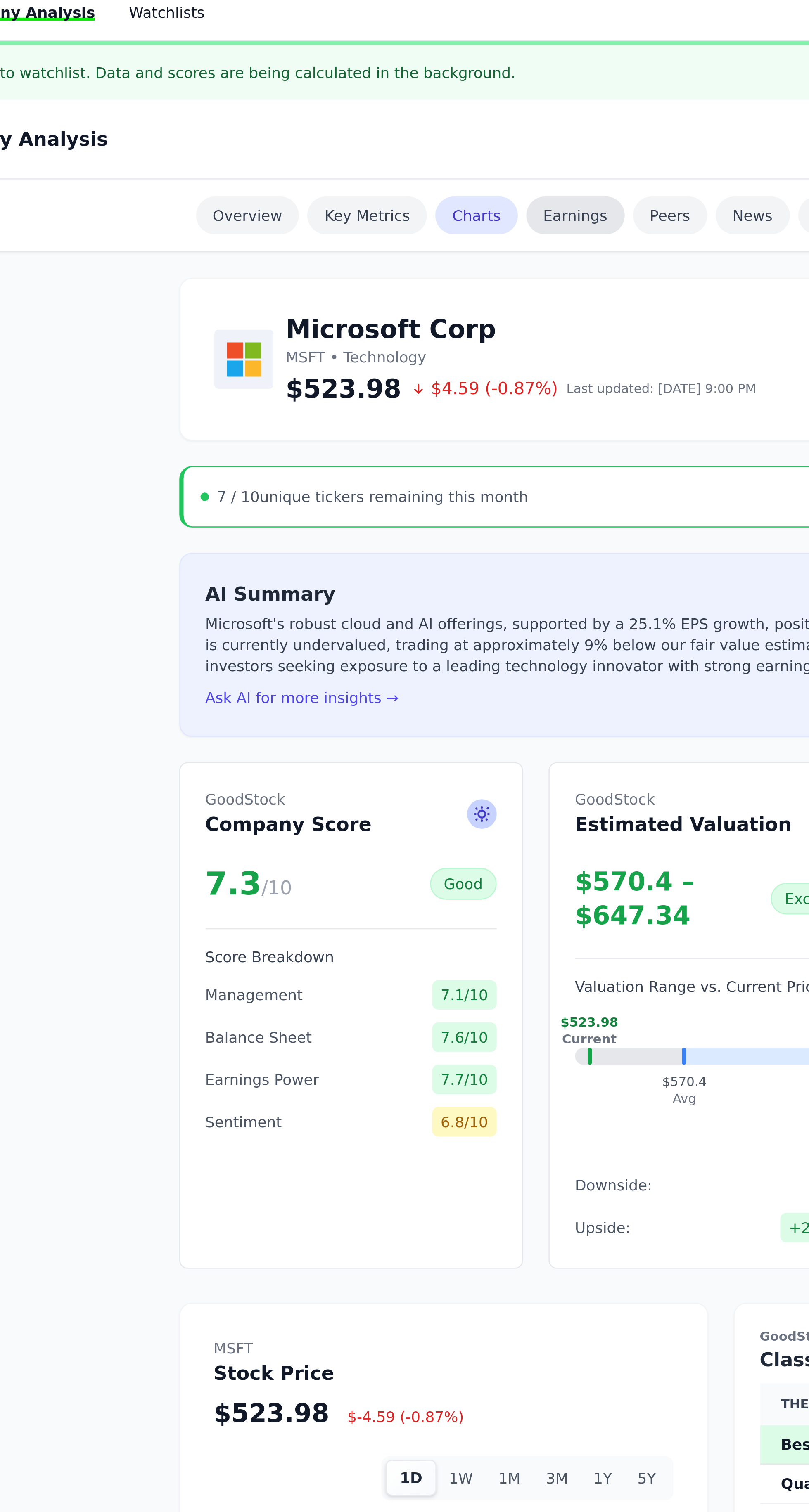
click at [419, 113] on link "Earnings" at bounding box center [427, 115] width 38 height 15
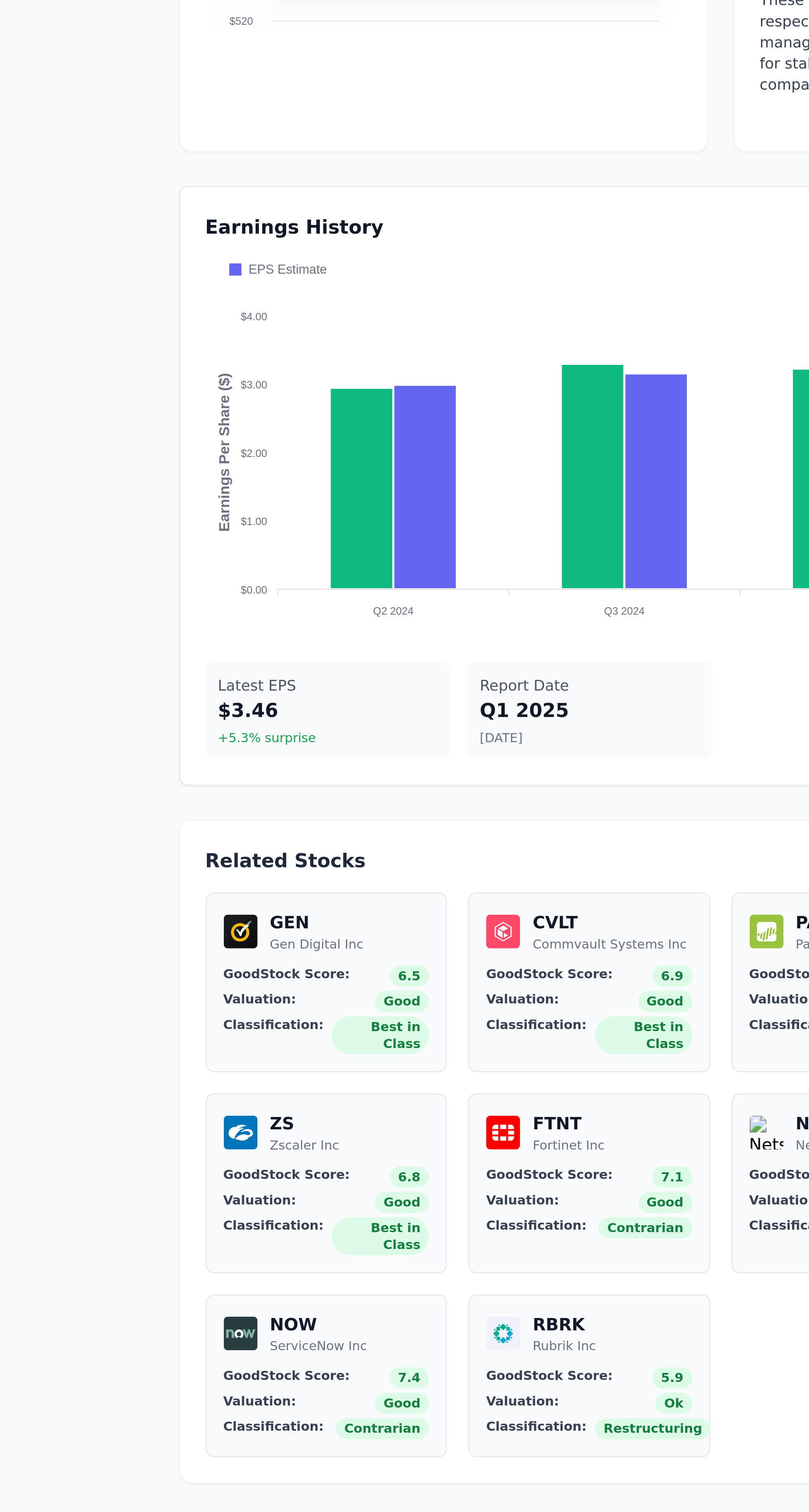
scroll to position [760, 0]
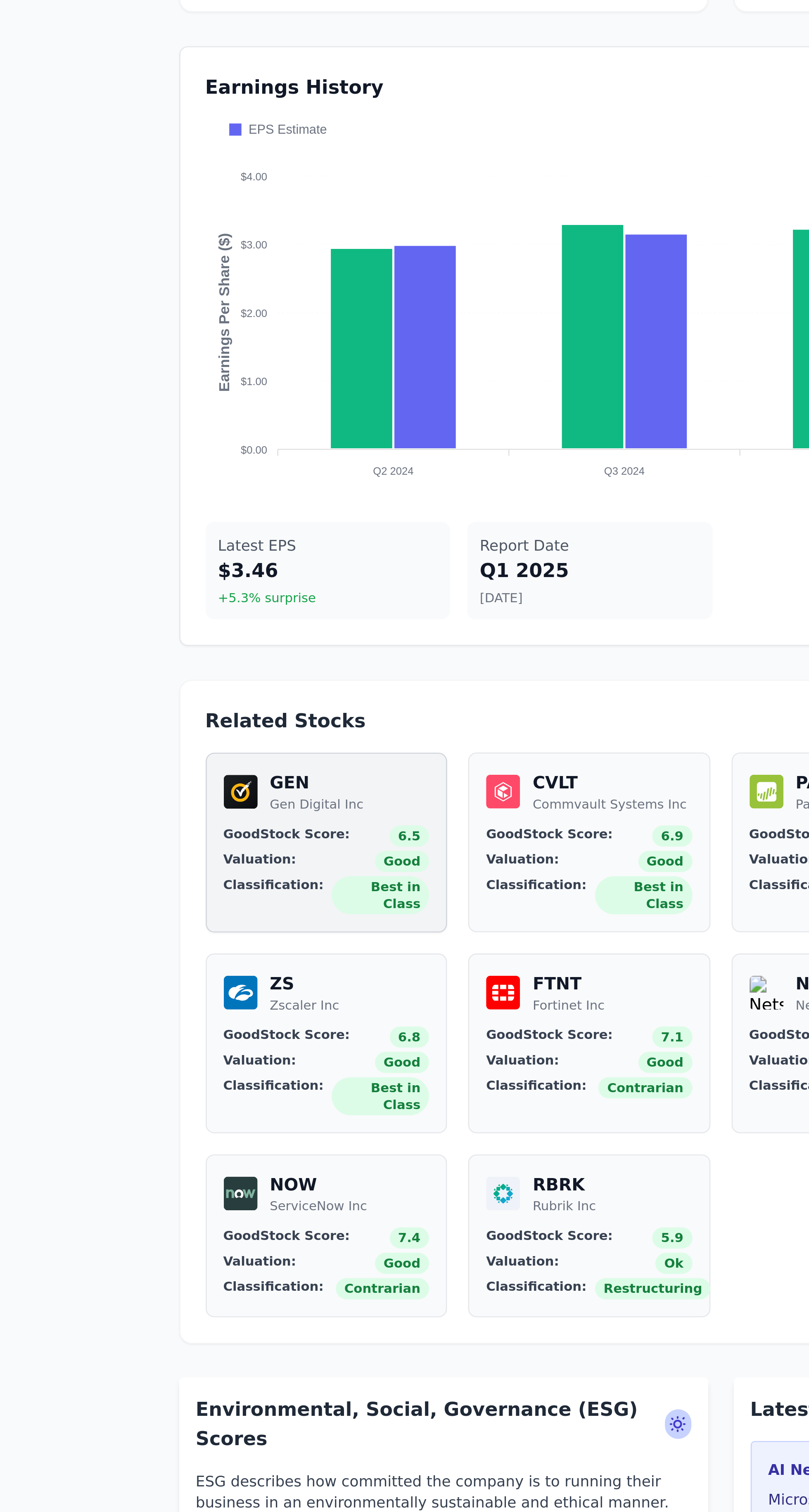
click at [354, 363] on span "Good" at bounding box center [359, 367] width 21 height 8
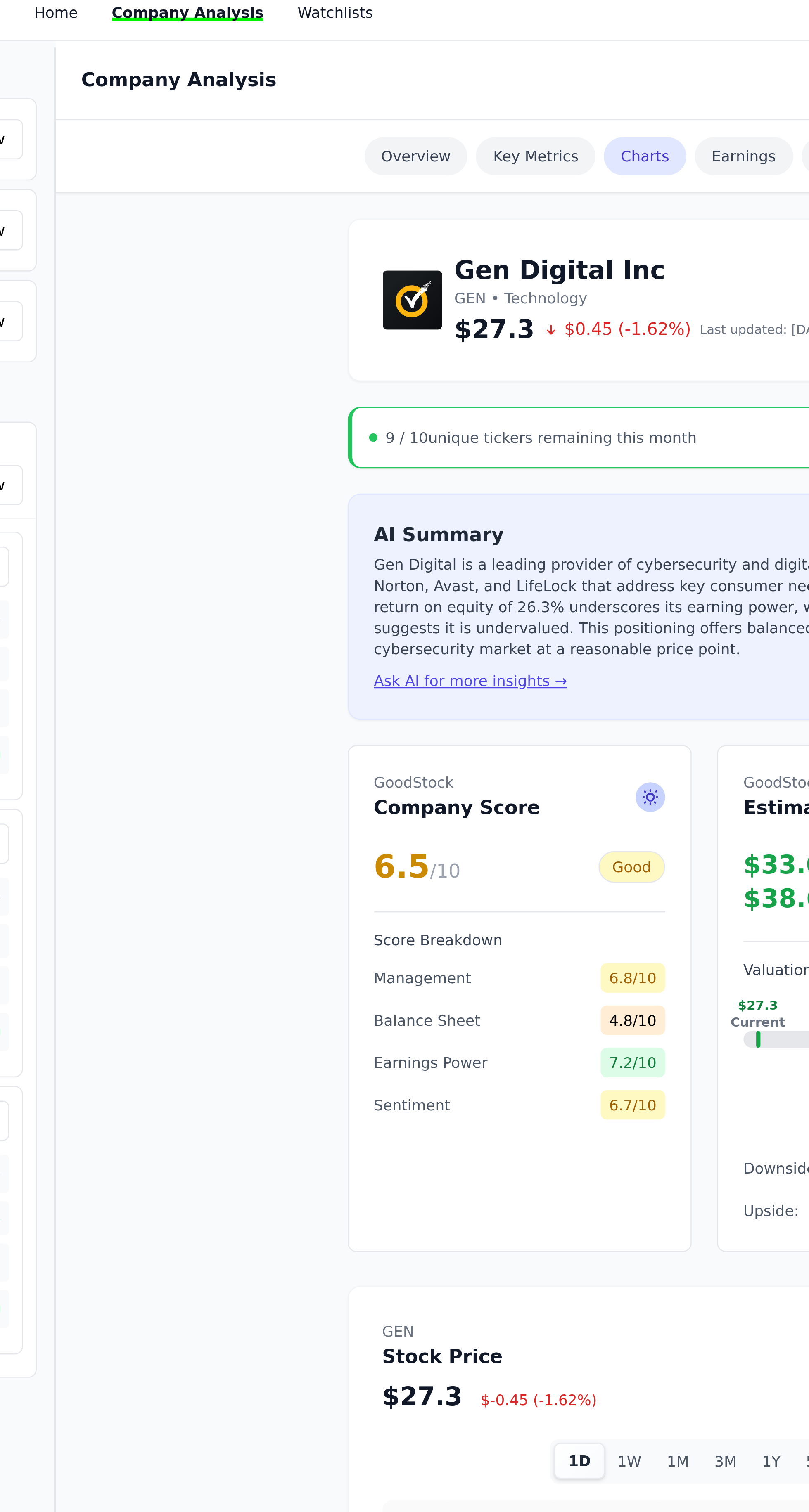
click at [324, 293] on button "Ask AI for more insights →" at bounding box center [321, 297] width 76 height 8
click at [318, 293] on button "Ask AI for more insights →" at bounding box center [321, 297] width 76 height 8
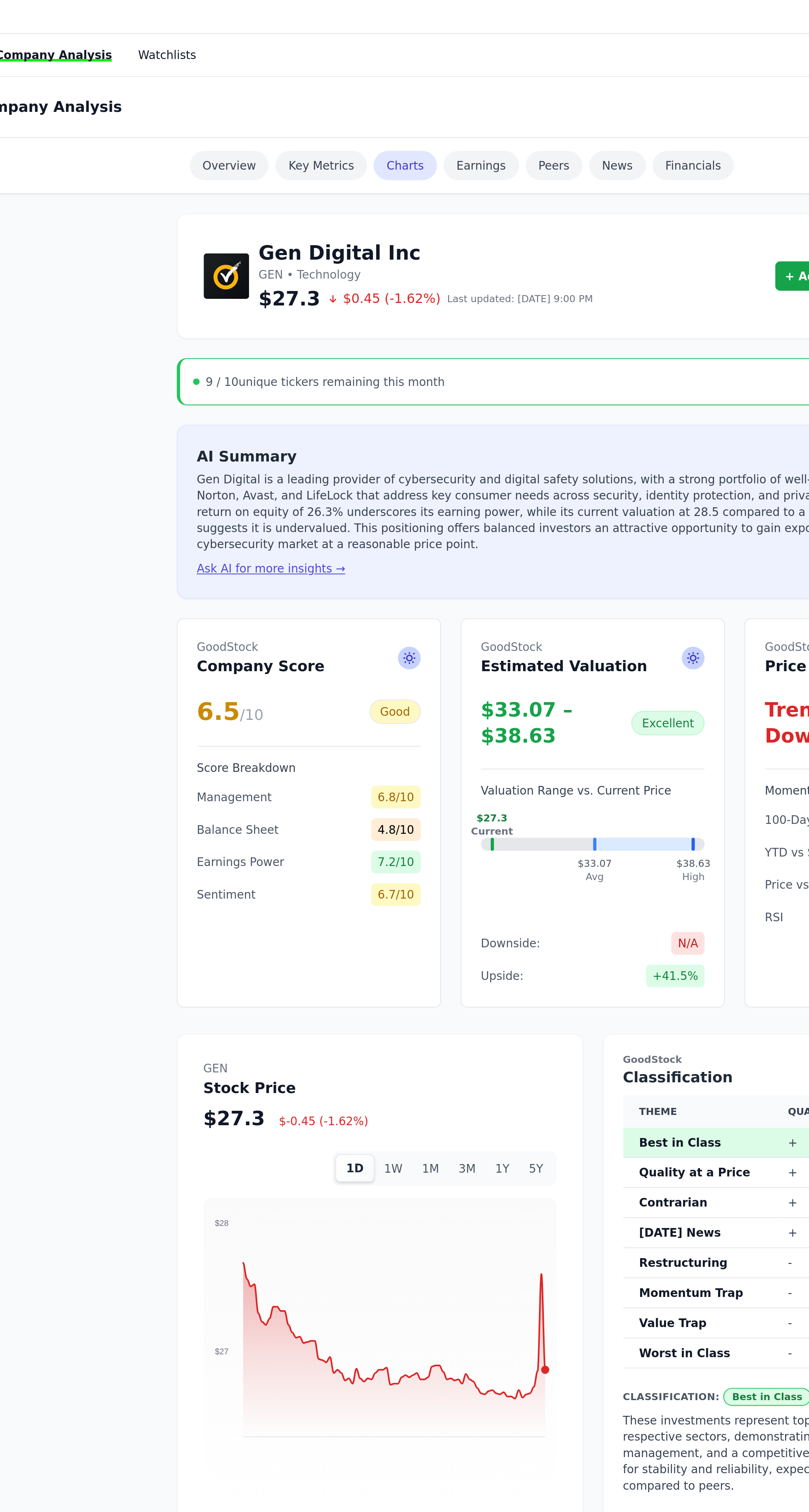
click at [308, 293] on button "Ask AI for more insights →" at bounding box center [321, 297] width 76 height 8
click at [305, 293] on button "Ask AI for more insights →" at bounding box center [321, 297] width 76 height 8
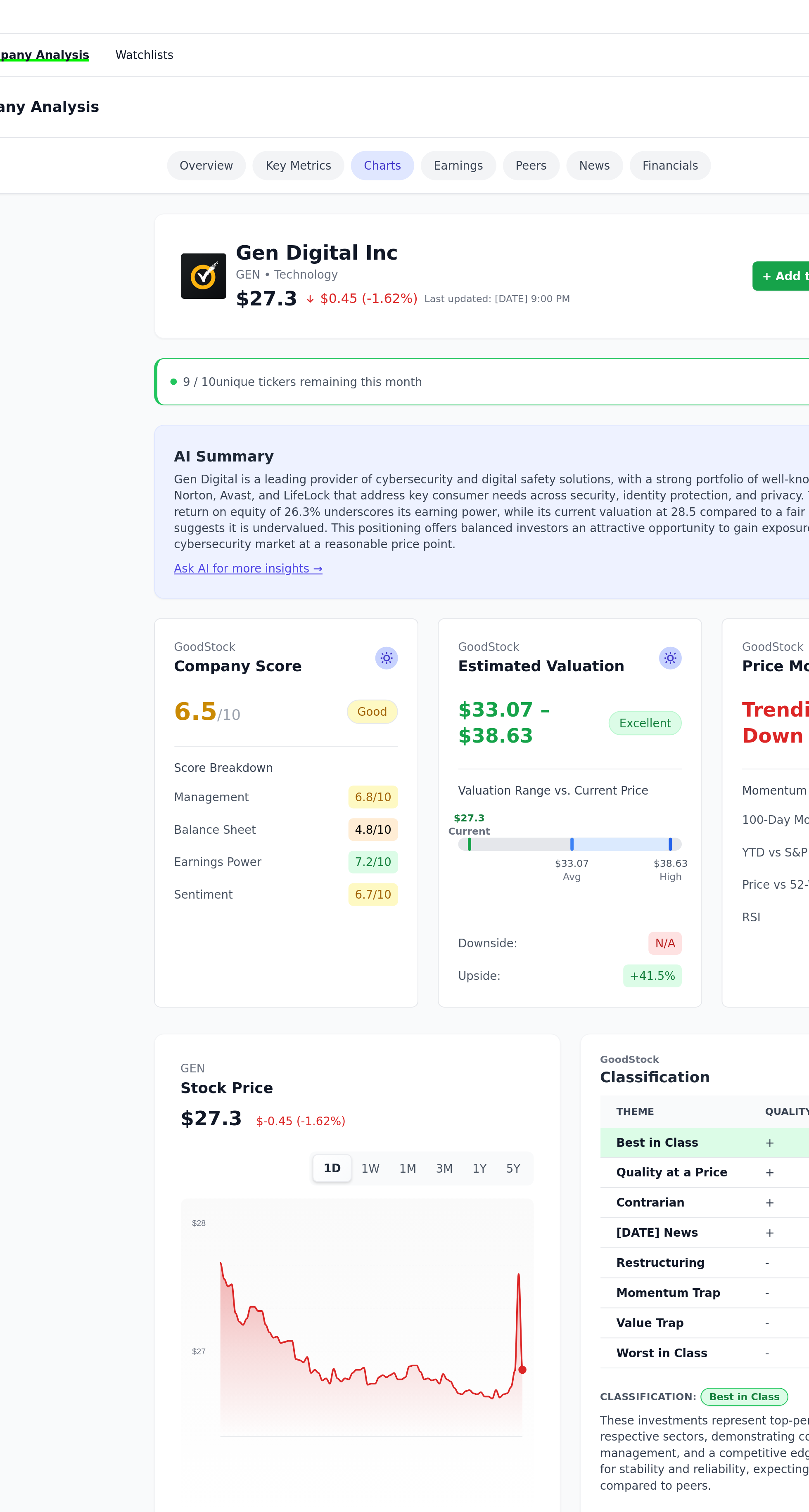
click at [316, 293] on button "Ask AI for more insights →" at bounding box center [321, 297] width 76 height 8
click at [318, 303] on div "Gen Digital Inc GEN • Technology $27.3 $0.45 (-1.62%) Last updated: Oct 7, 9:00…" at bounding box center [484, 1401] width 423 height 2570
click at [316, 293] on button "Ask AI for more insights →" at bounding box center [321, 297] width 76 height 8
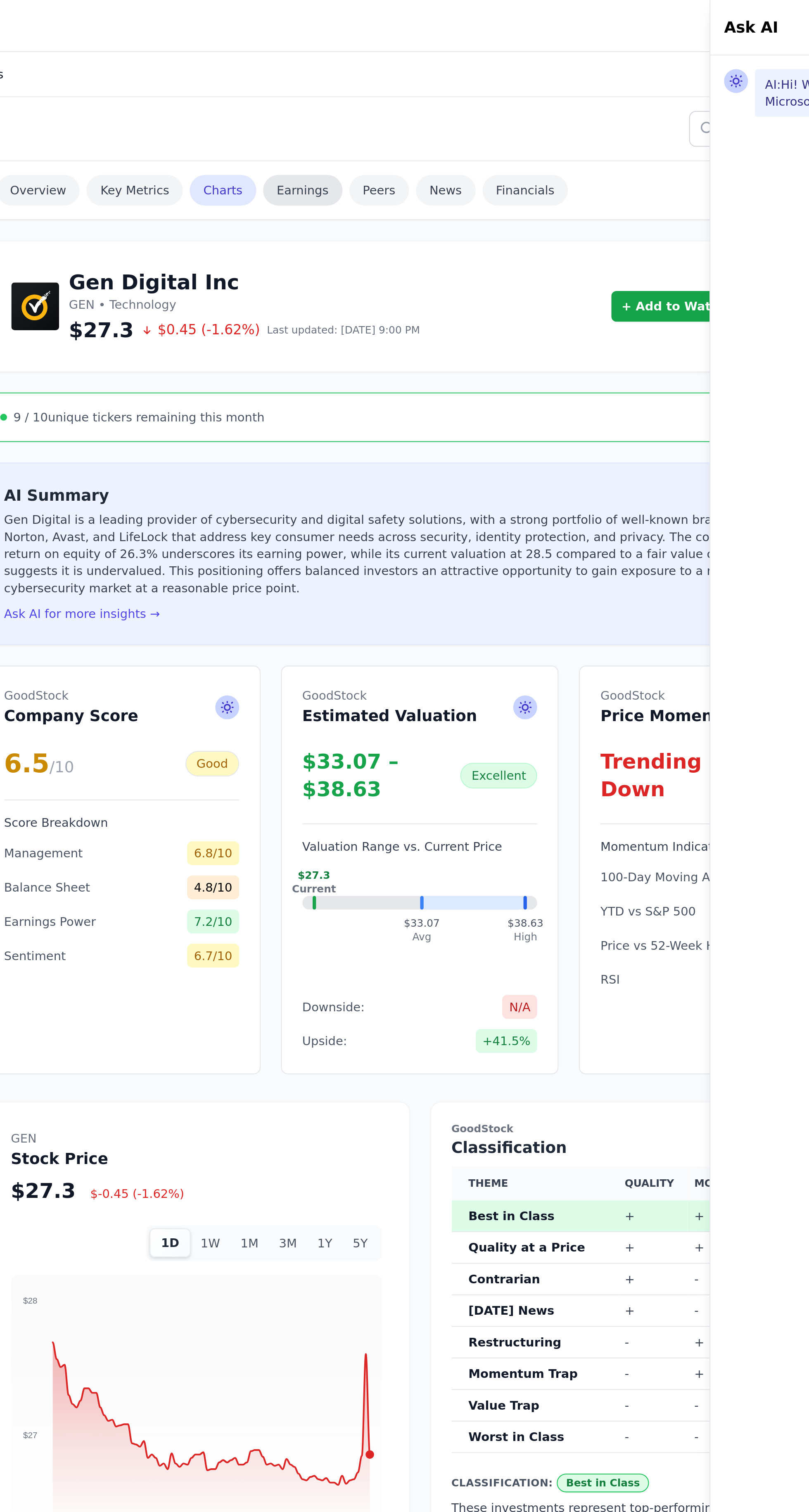
click at [413, 85] on link "Earnings" at bounding box center [427, 92] width 38 height 15
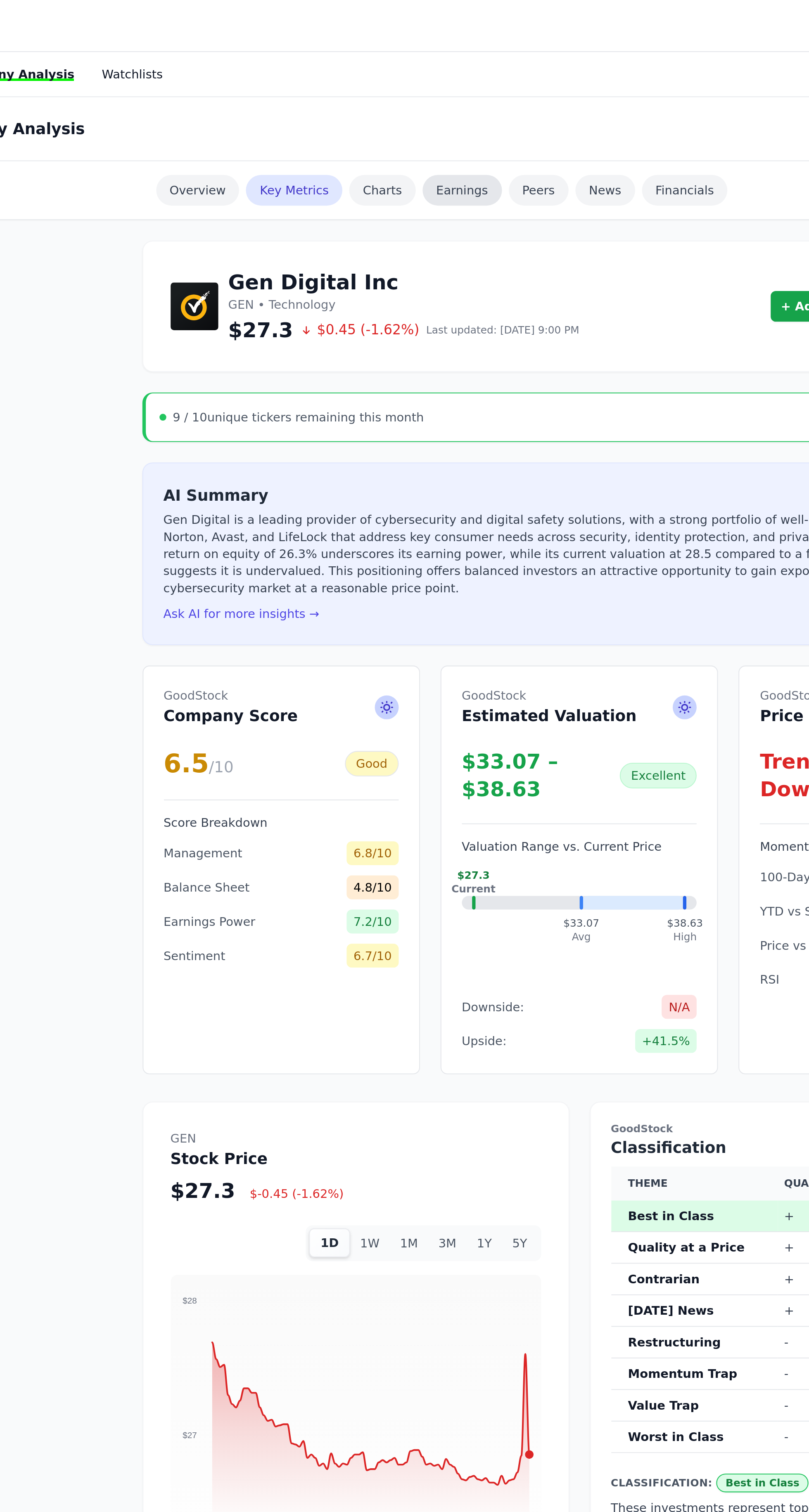
click at [422, 89] on link "Earnings" at bounding box center [427, 92] width 38 height 15
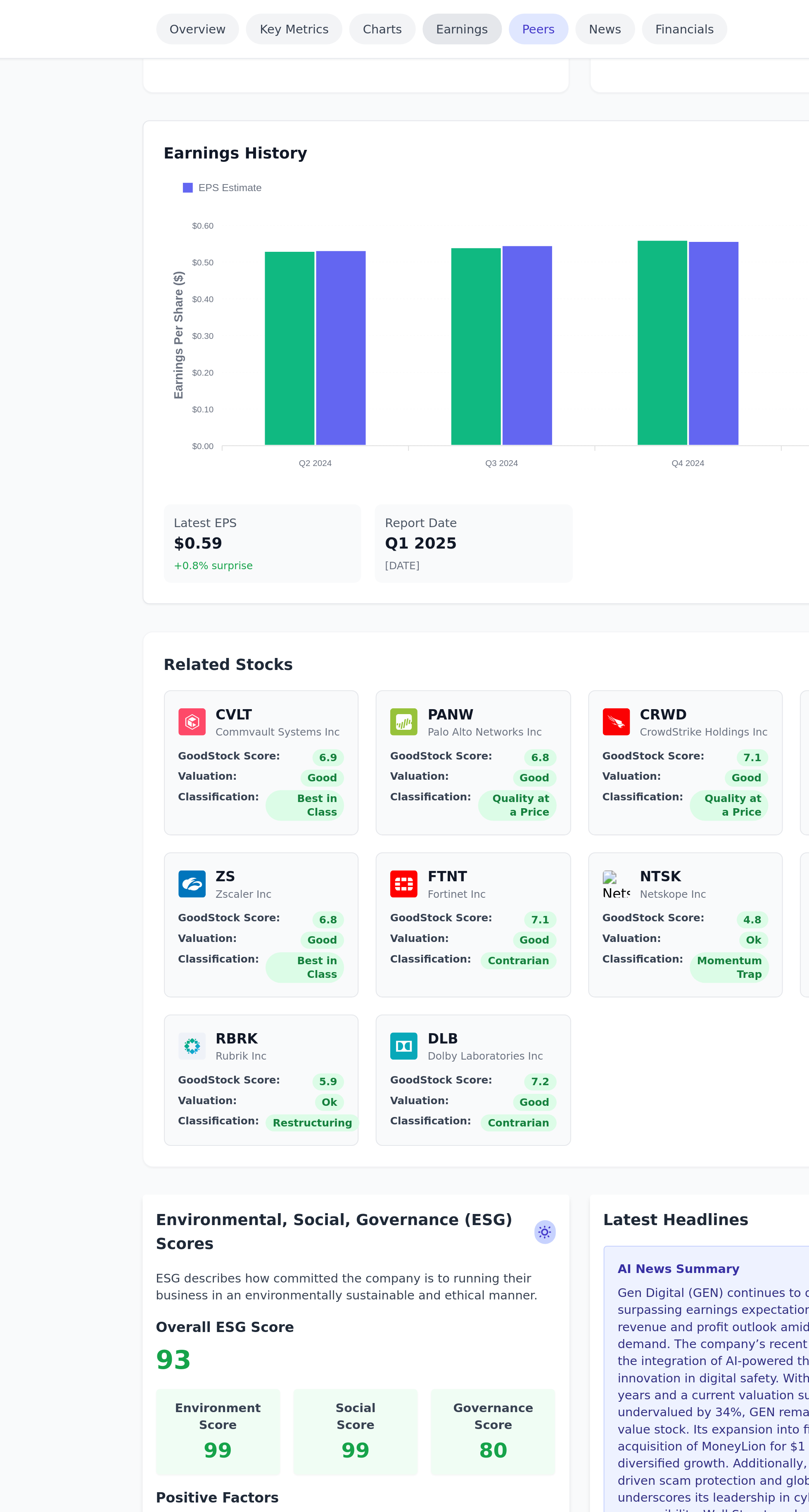
scroll to position [745, 0]
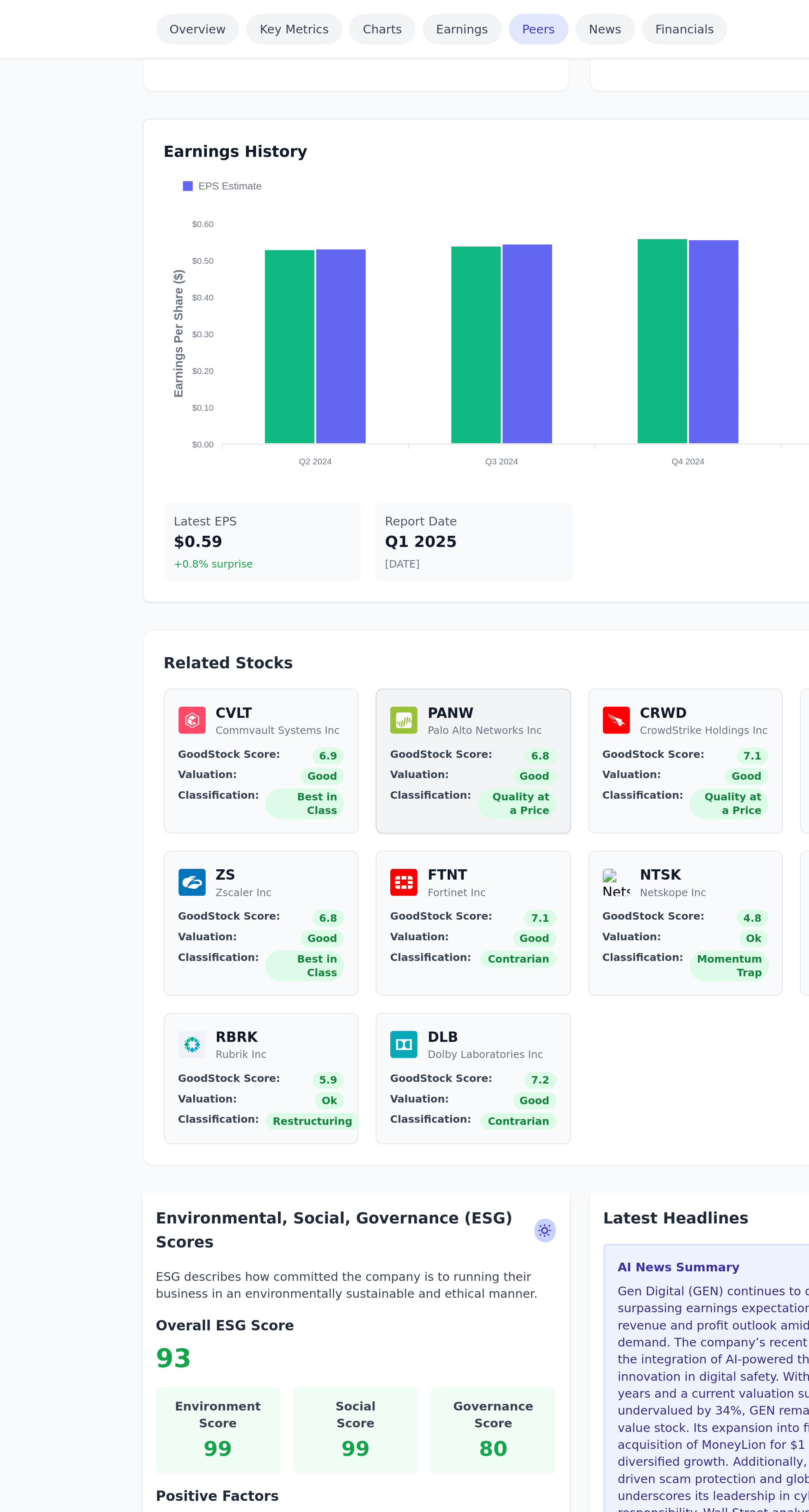
click at [433, 336] on link "PANW Palo Alto Networks Inc GoodStock Score: 6.8 Valuation: Good Classification…" at bounding box center [432, 369] width 95 height 70
click at [449, 372] on div "Valuation: Good" at bounding box center [432, 376] width 80 height 8
click at [447, 362] on div "GoodStock Score: 6.8" at bounding box center [432, 366] width 80 height 8
click at [444, 362] on div "GoodStock Score: 6.8" at bounding box center [432, 366] width 80 height 8
click at [429, 362] on span "GoodStock Score:" at bounding box center [417, 366] width 49 height 8
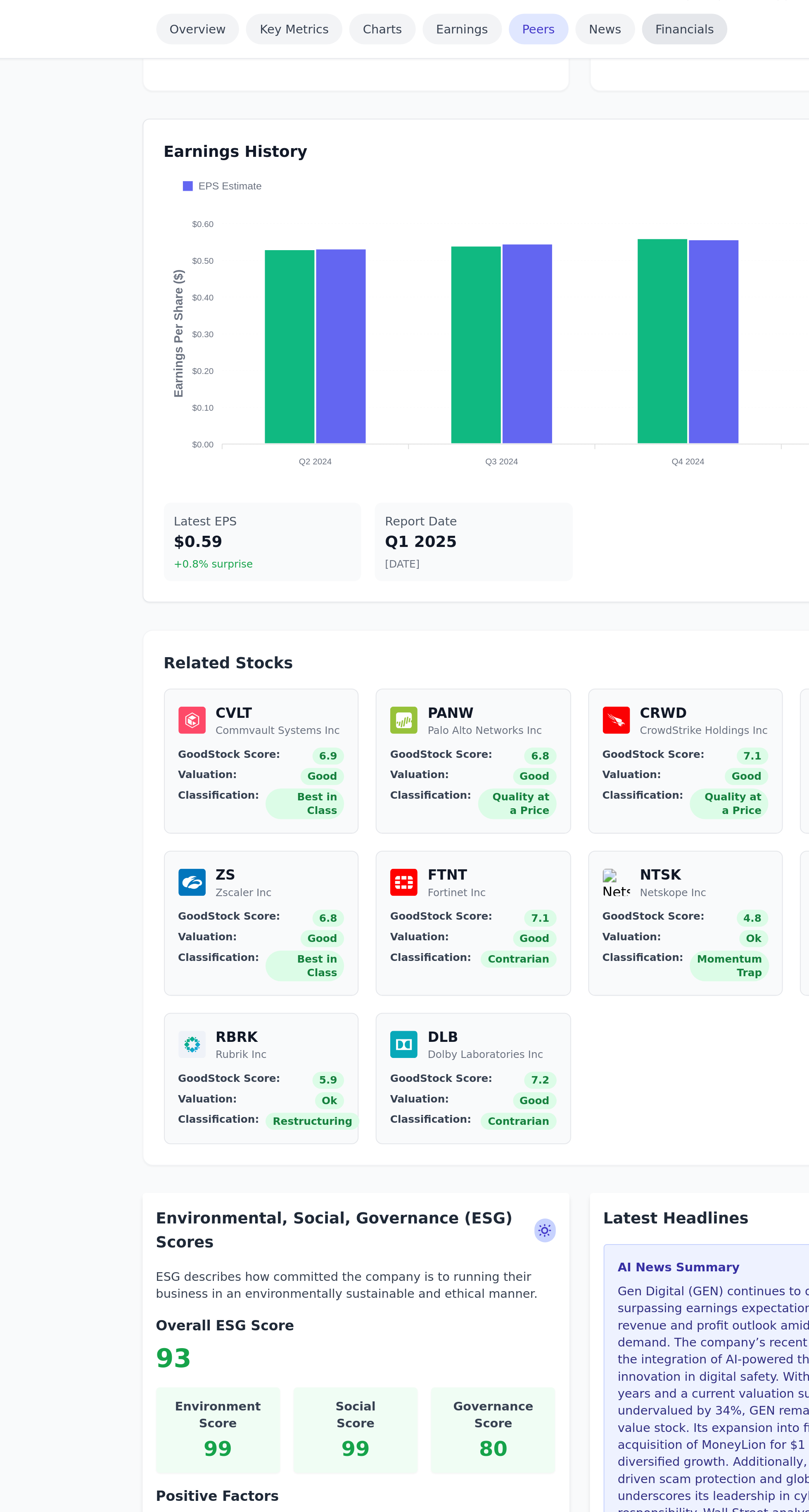
click at [527, 16] on link "Financials" at bounding box center [535, 14] width 42 height 15
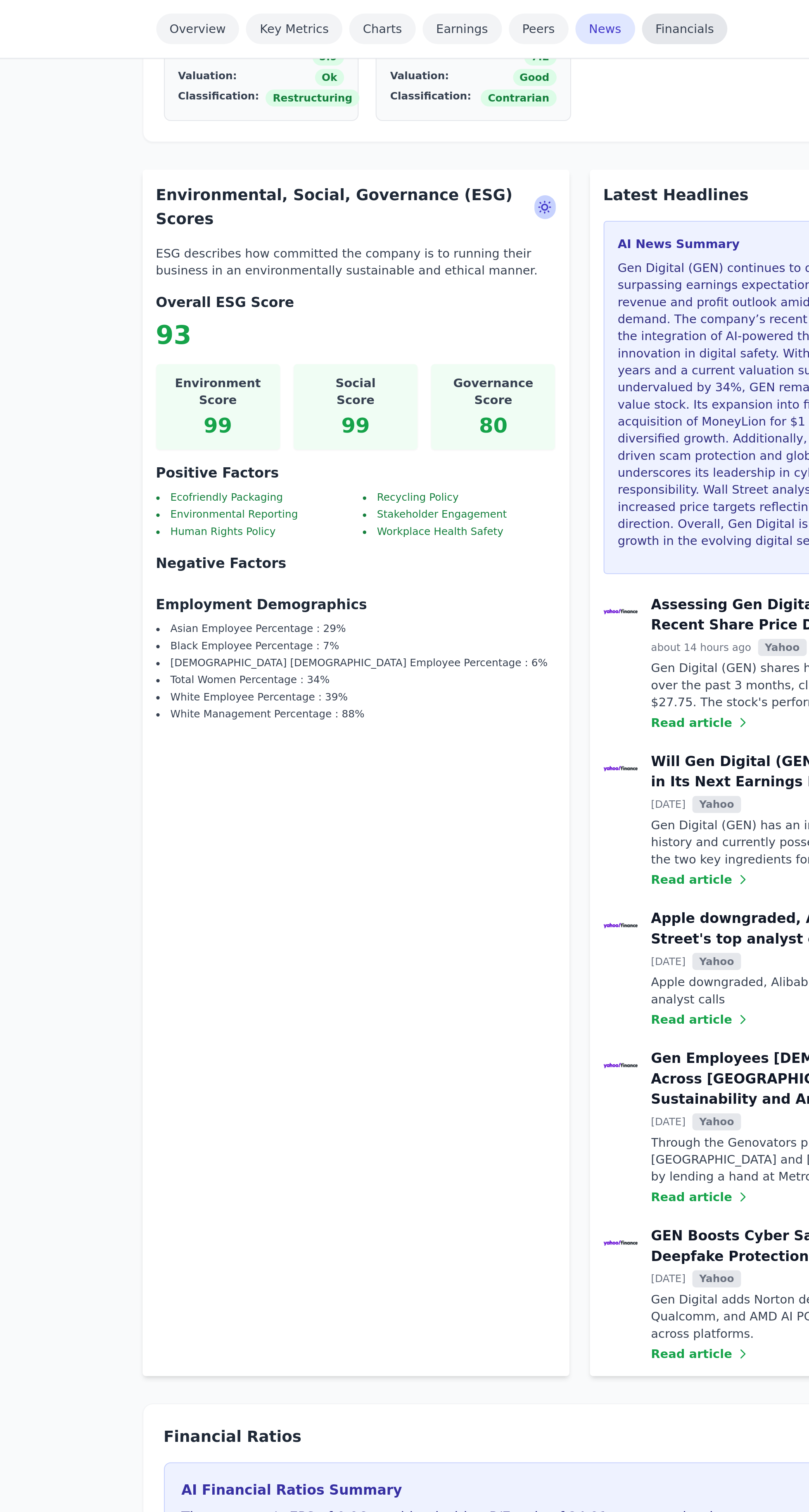
scroll to position [1304, 0]
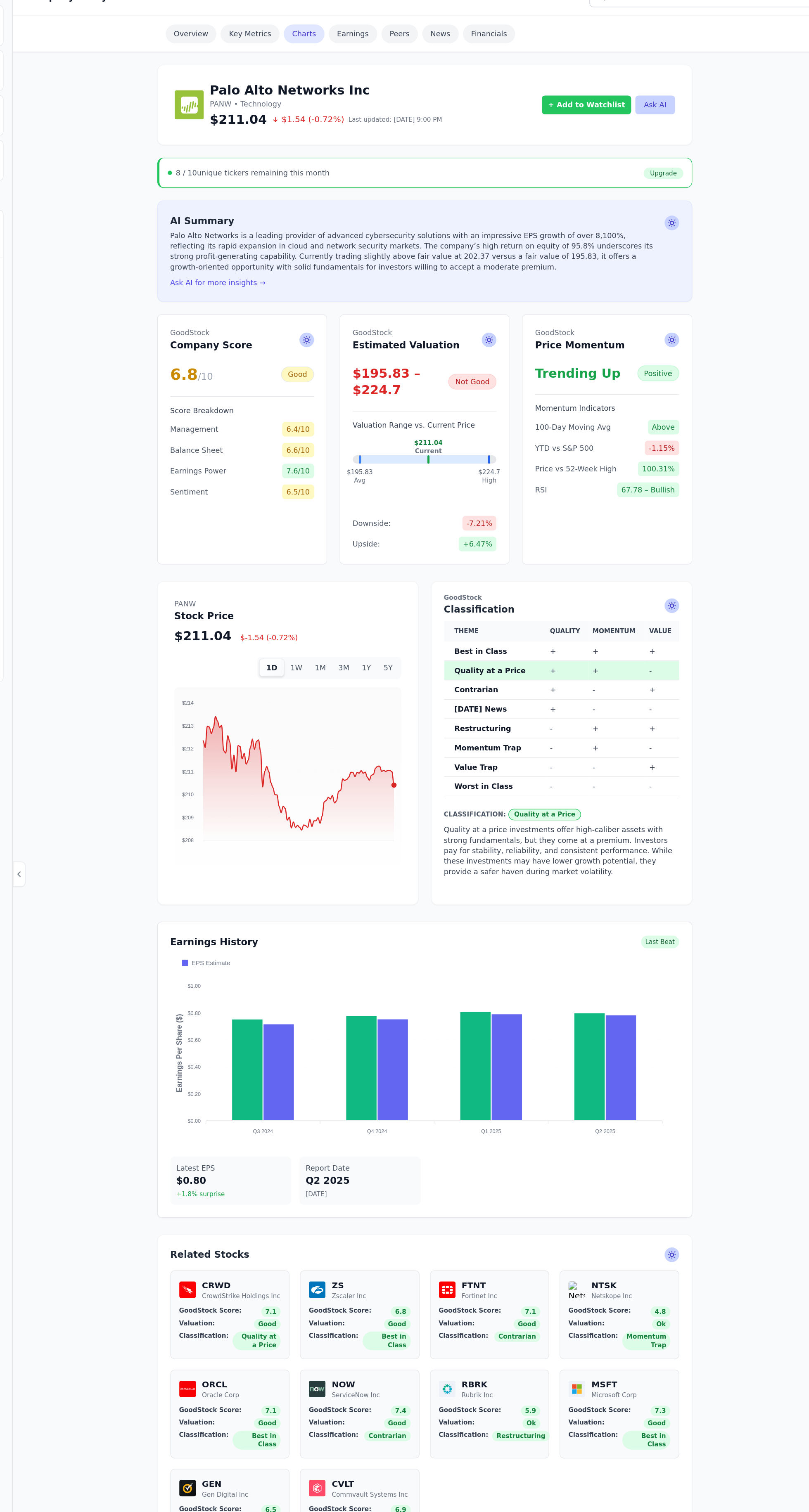
click at [619, 151] on button "+ Add to Watchlist" at bounding box center [612, 148] width 71 height 15
click at [652, 184] on div "My Watchlist" at bounding box center [626, 184] width 85 height 8
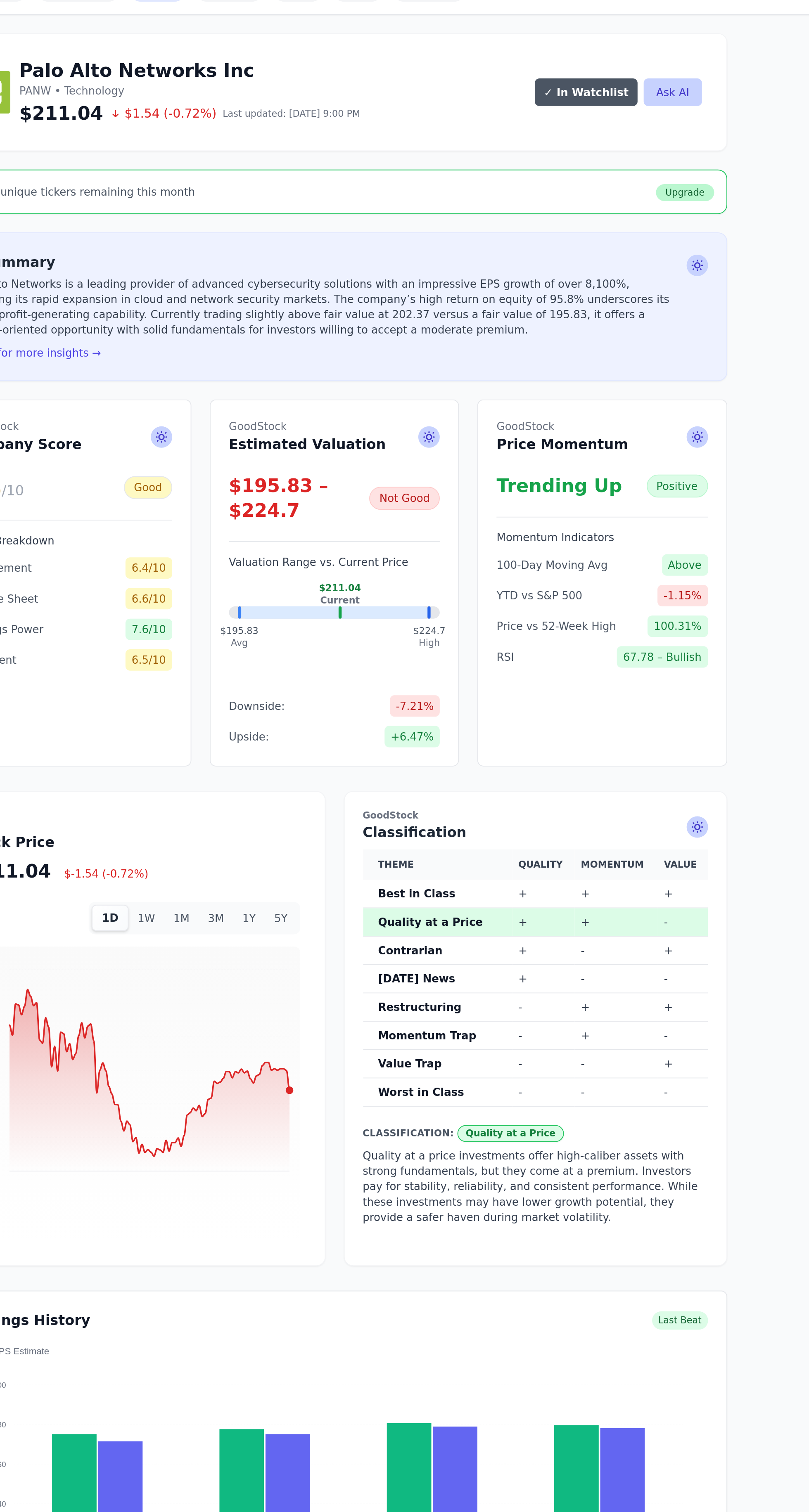
click at [671, 224] on link "Upgrade" at bounding box center [672, 225] width 31 height 9
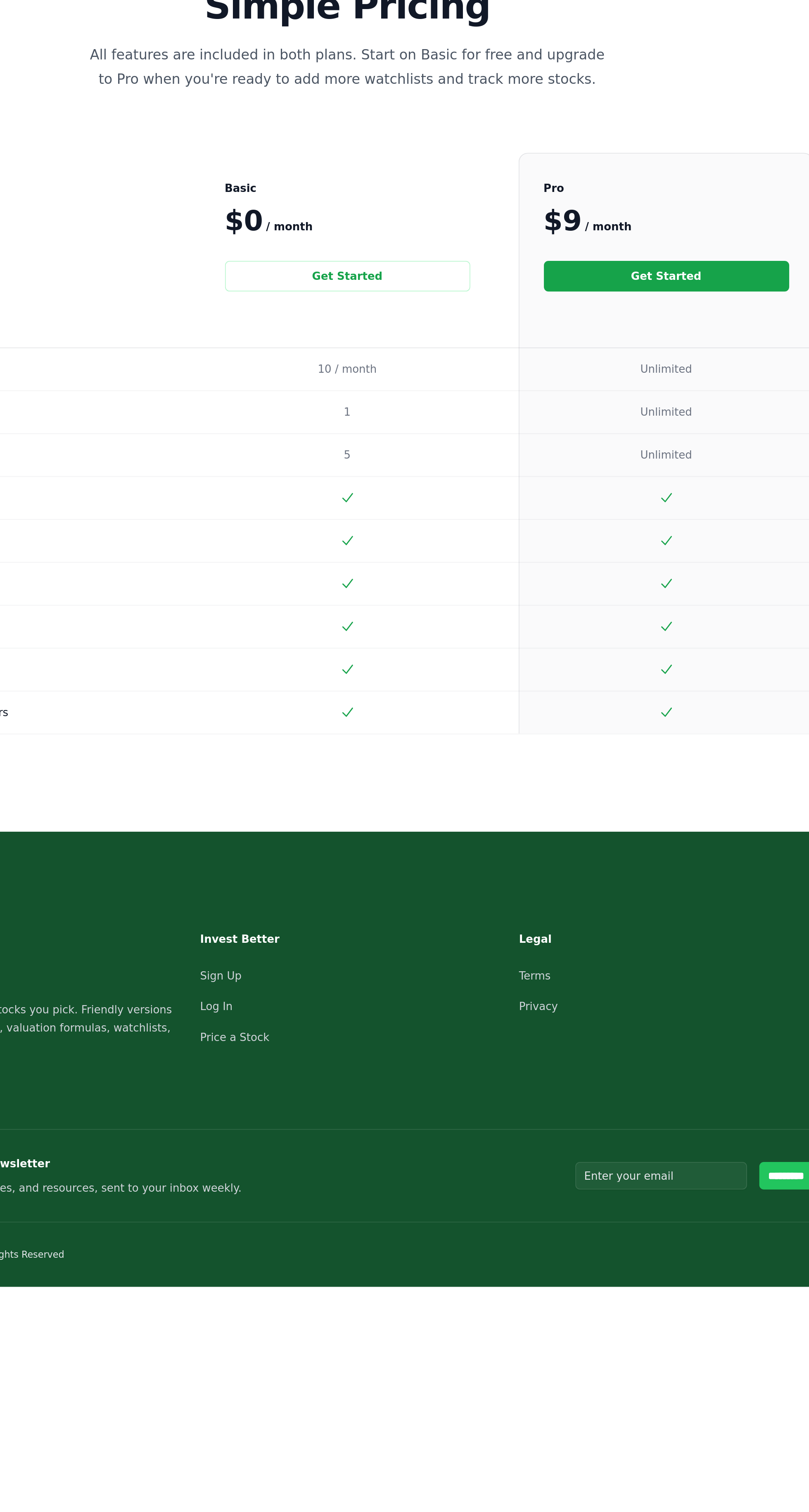
click at [585, 266] on link "Get Started" at bounding box center [576, 271] width 132 height 16
click at [563, 274] on link "Get Started" at bounding box center [576, 271] width 132 height 16
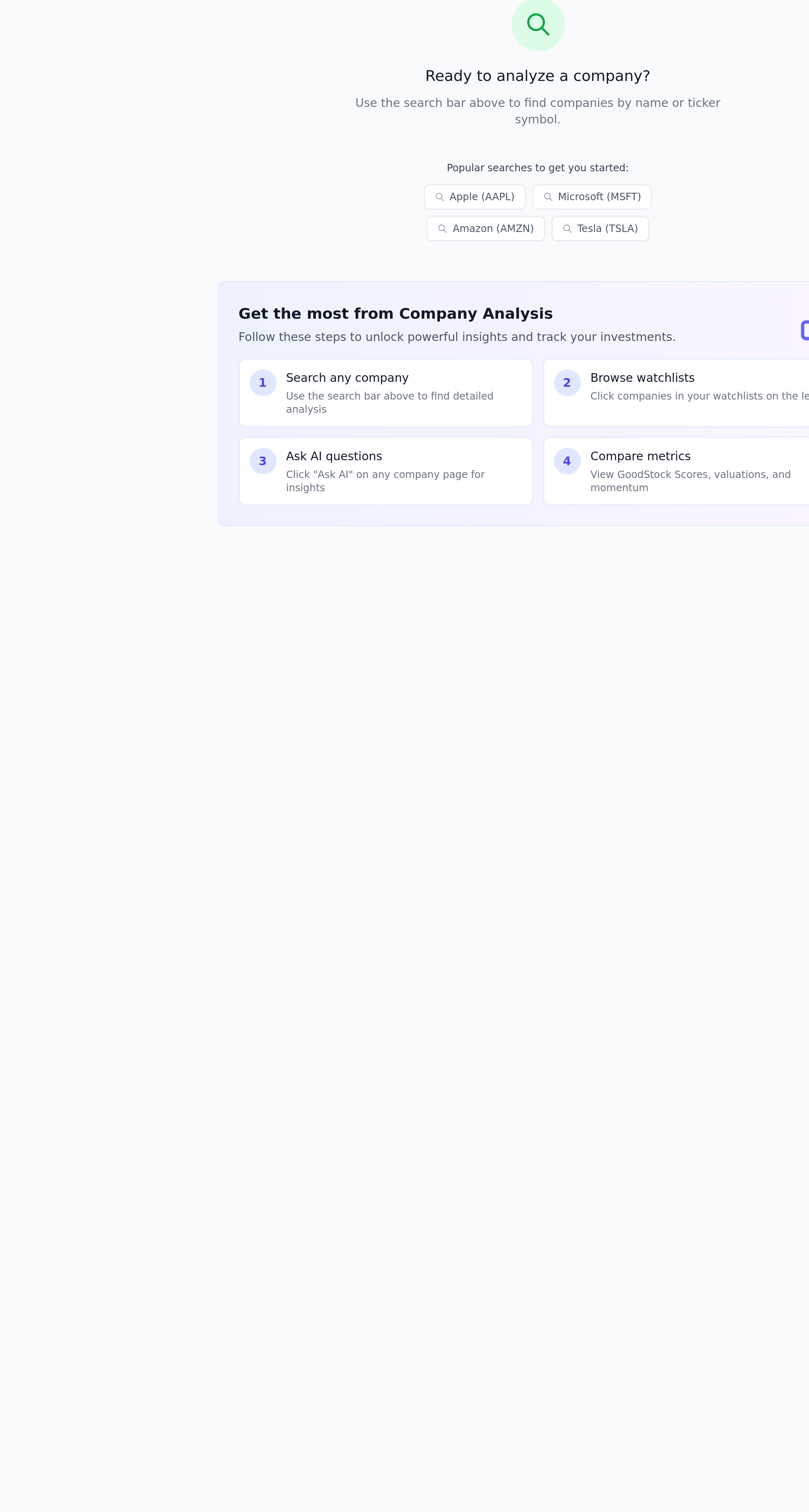
click at [562, 411] on div "Browse watchlists Click companies in your watchlists on the left" at bounding box center [566, 419] width 112 height 16
click at [487, 335] on link "Amazon (AMZN)" at bounding box center [457, 340] width 58 height 12
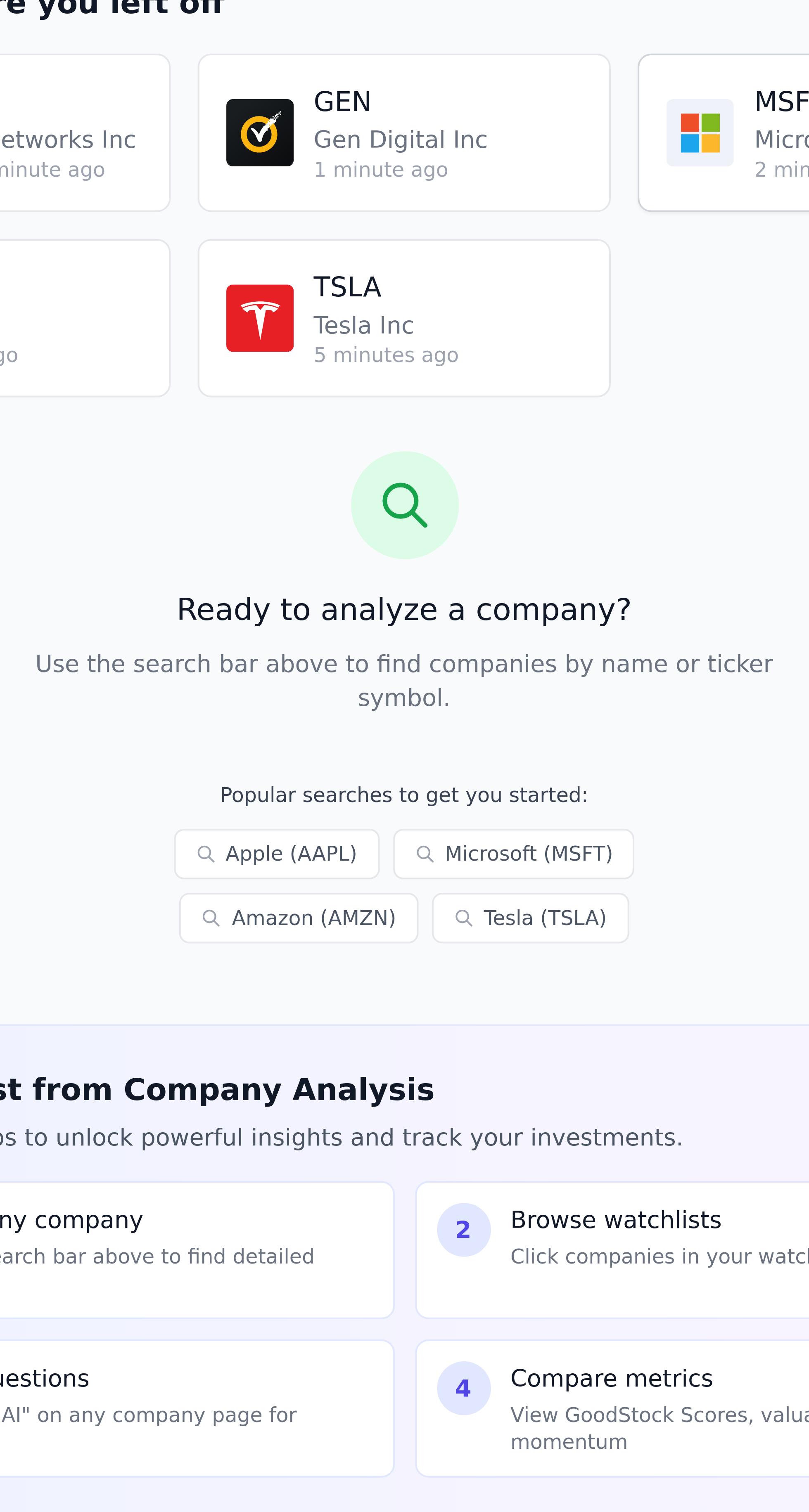
click at [547, 159] on link "MSFT Microsoft Corp 2 minutes ago" at bounding box center [591, 148] width 101 height 39
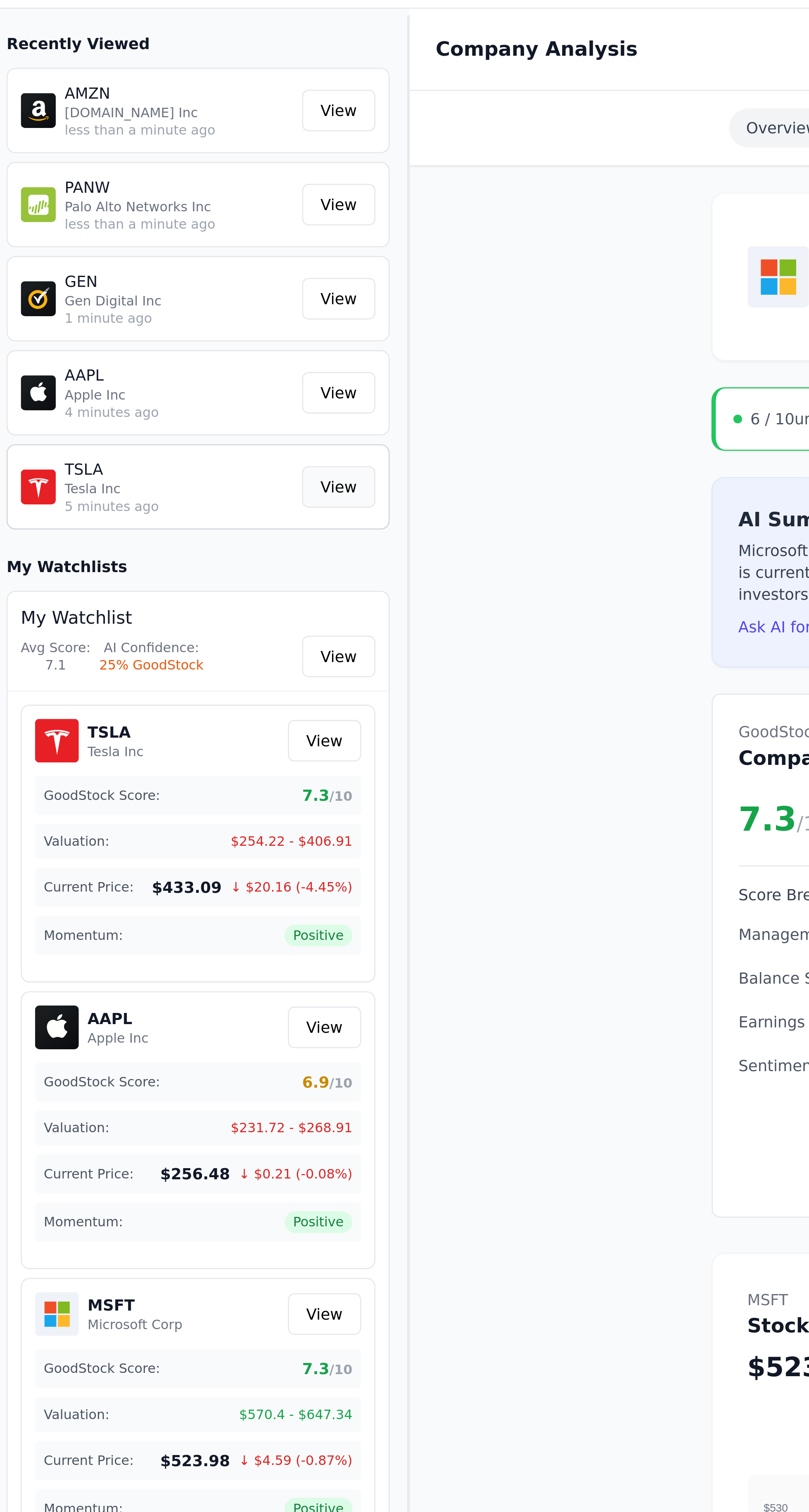
click at [140, 225] on link "View" at bounding box center [132, 227] width 28 height 16
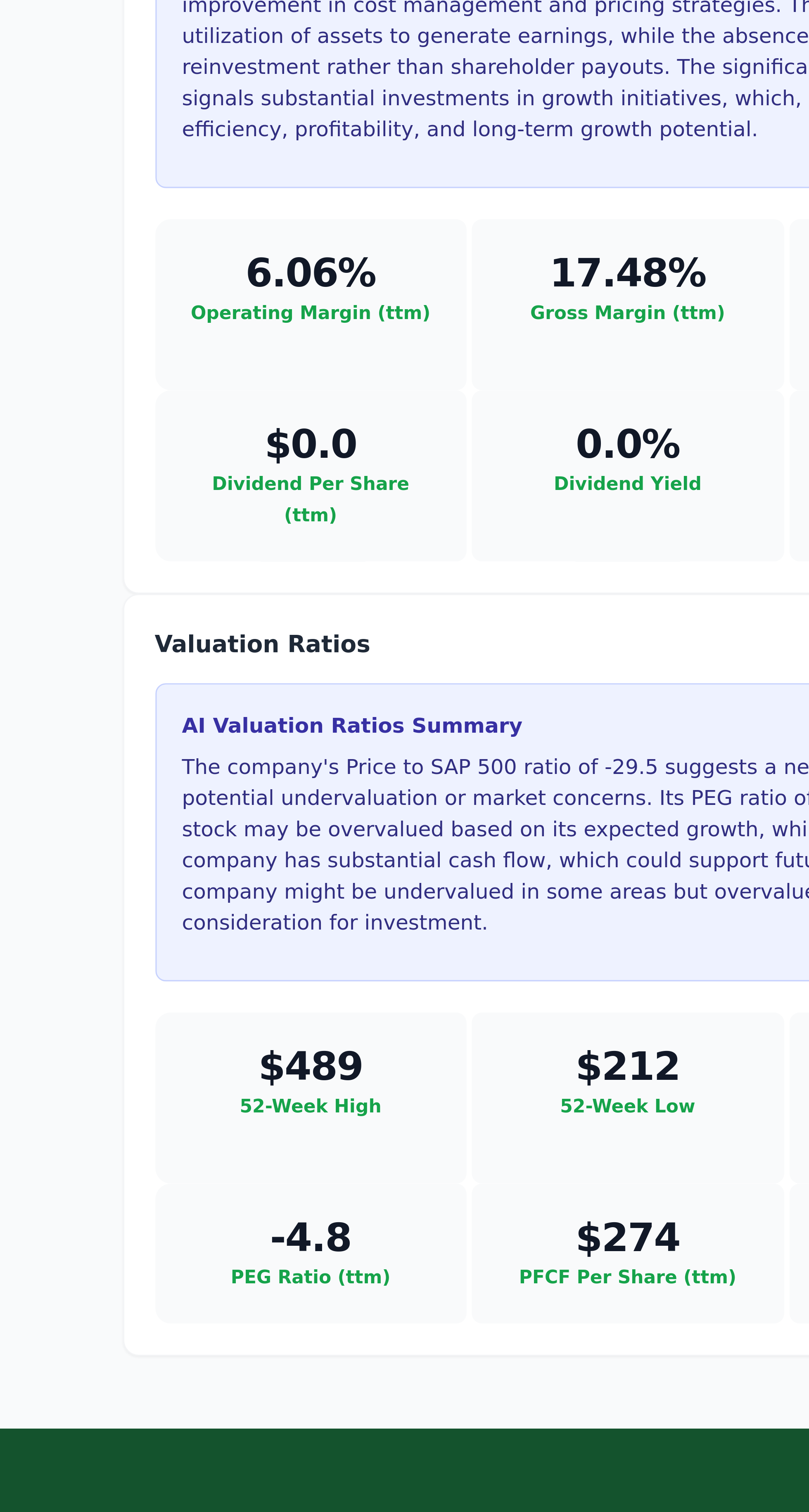
scroll to position [1269, 0]
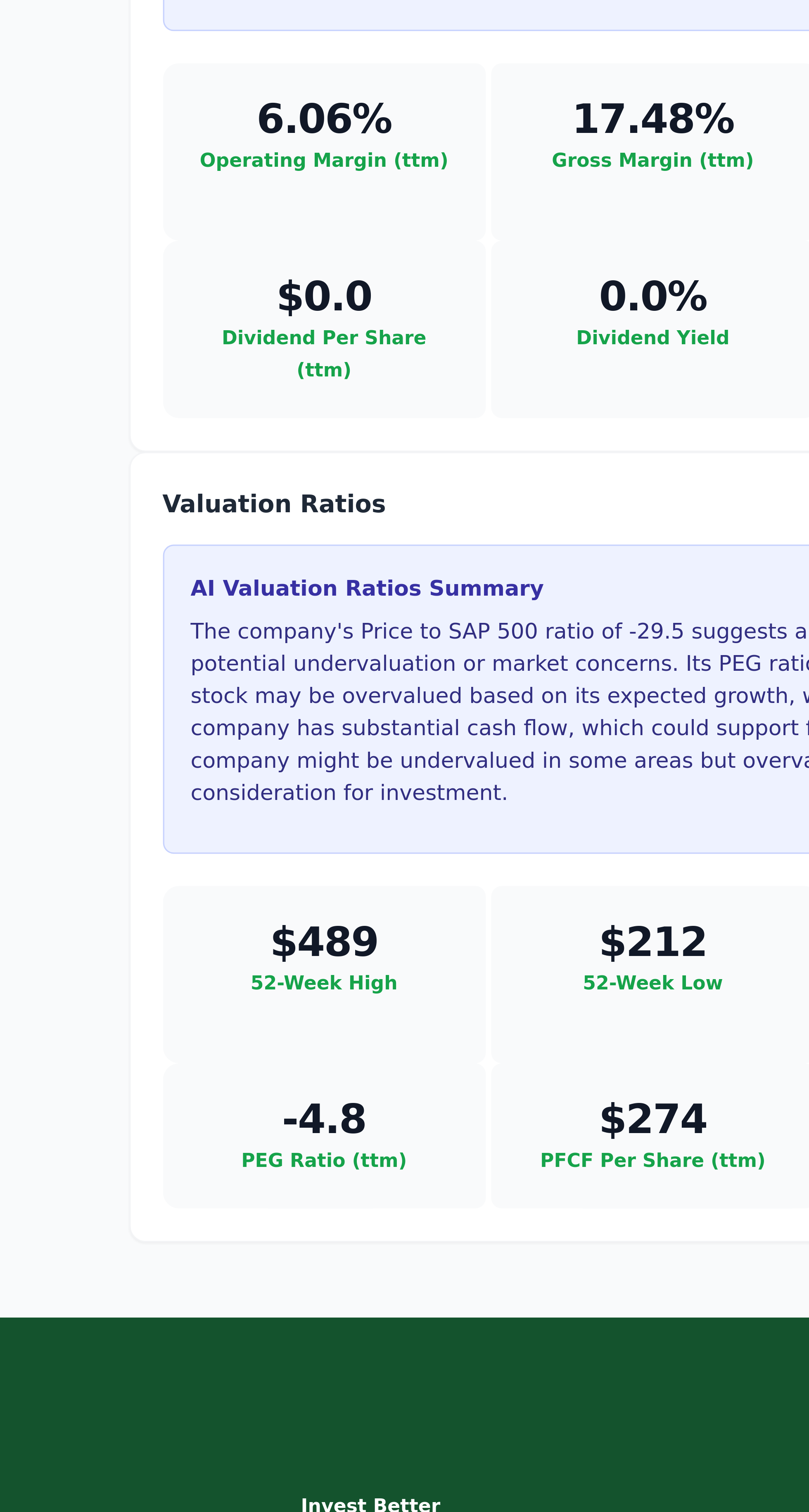
click at [338, 1511] on link "Log In" at bounding box center [334, 1514] width 18 height 6
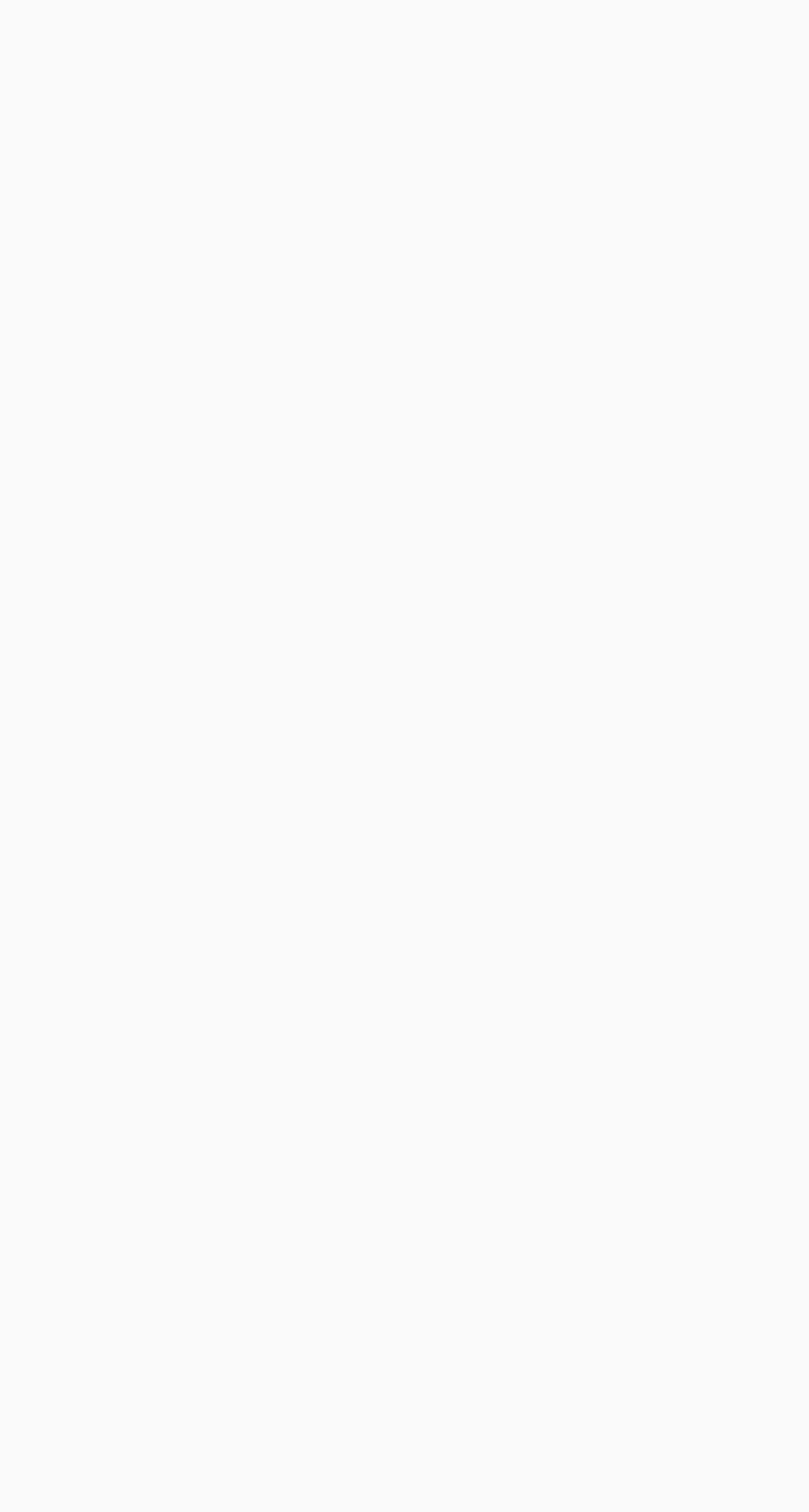
scroll to position [22, 0]
